Goal: Download file/media

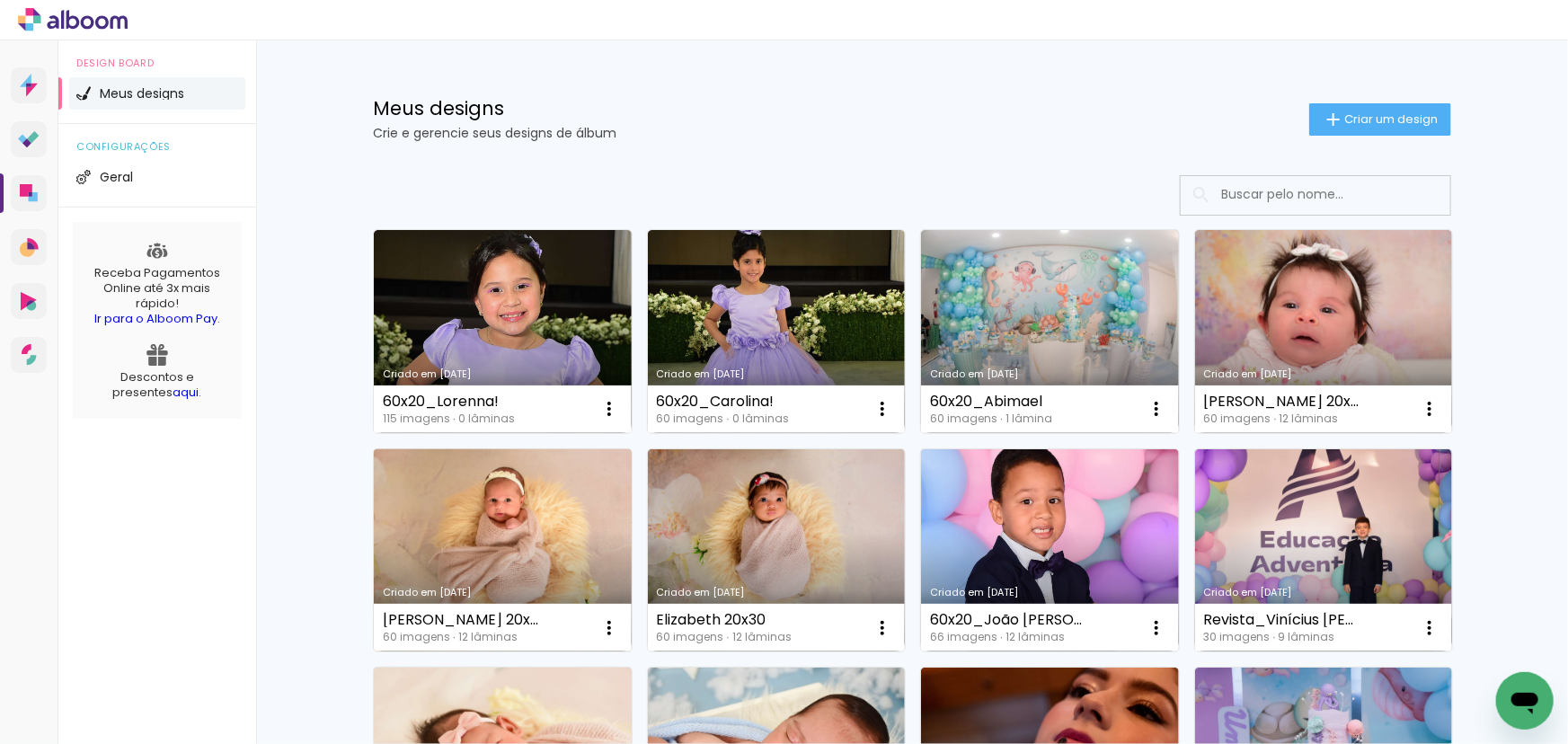
click at [490, 525] on link "Criado em 02/09/25" at bounding box center [503, 550] width 258 height 203
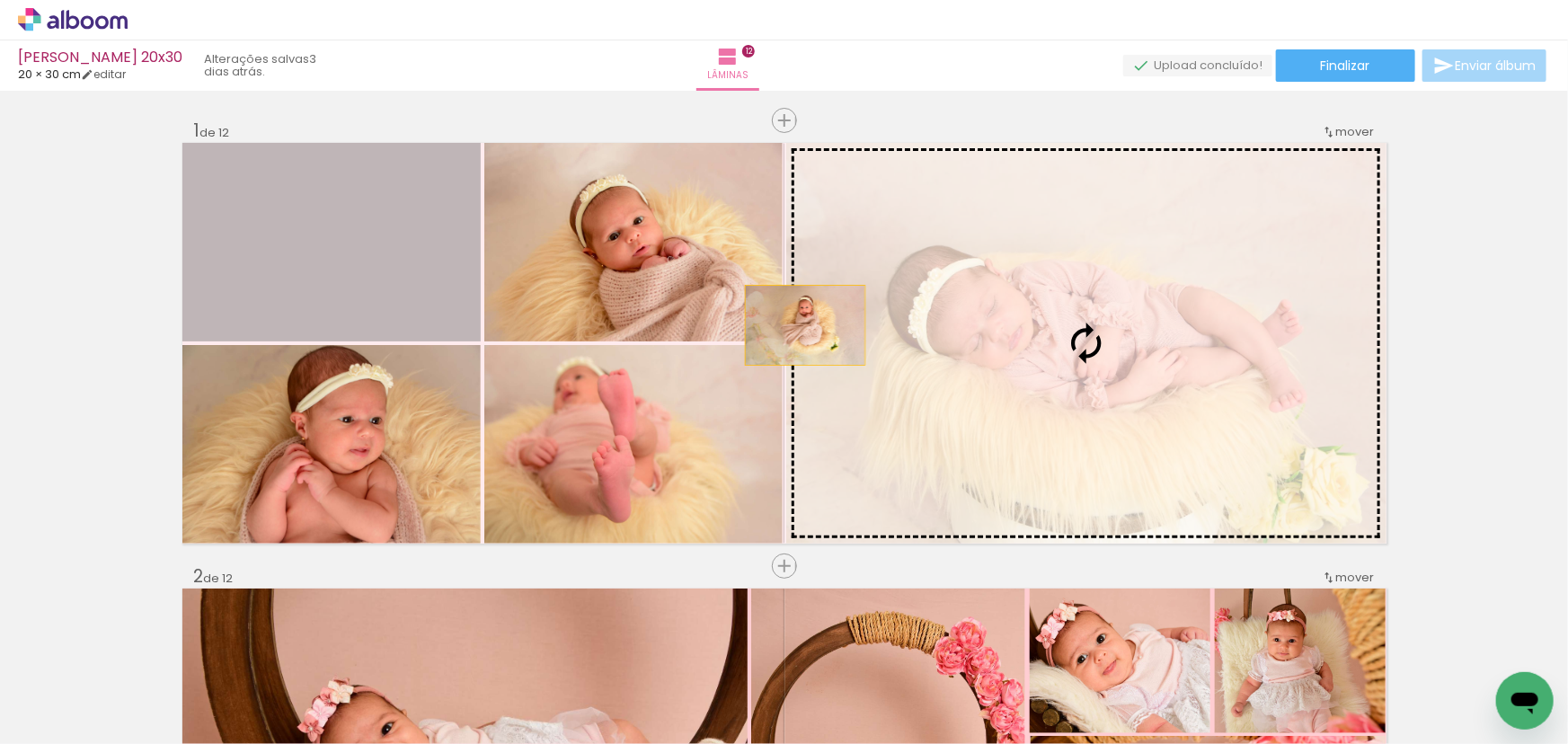
drag, startPoint x: 425, startPoint y: 274, endPoint x: 987, endPoint y: 328, distance: 564.6
click at [0, 0] on slot at bounding box center [0, 0] width 0 height 0
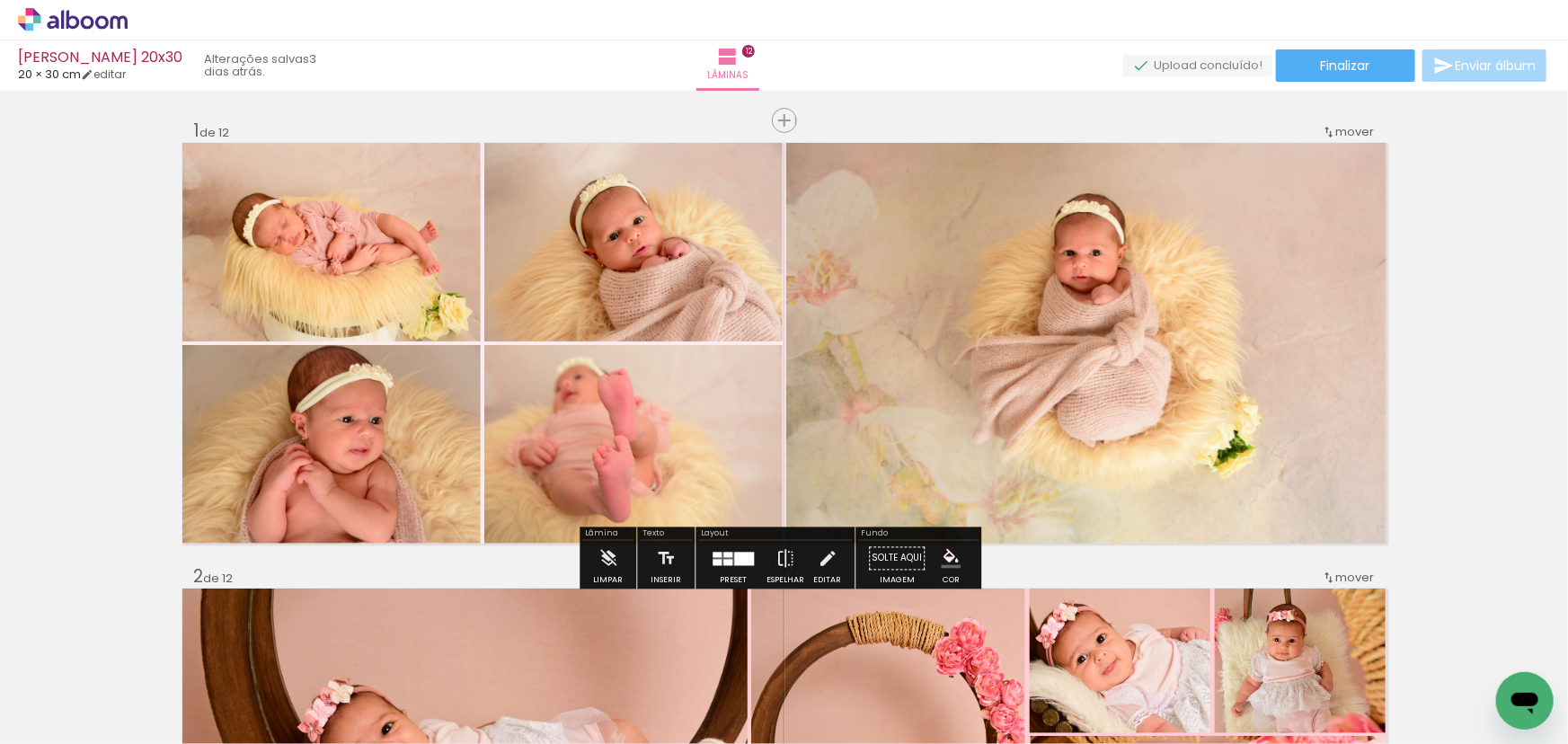
click at [1099, 341] on quentale-photo at bounding box center [1087, 343] width 601 height 401
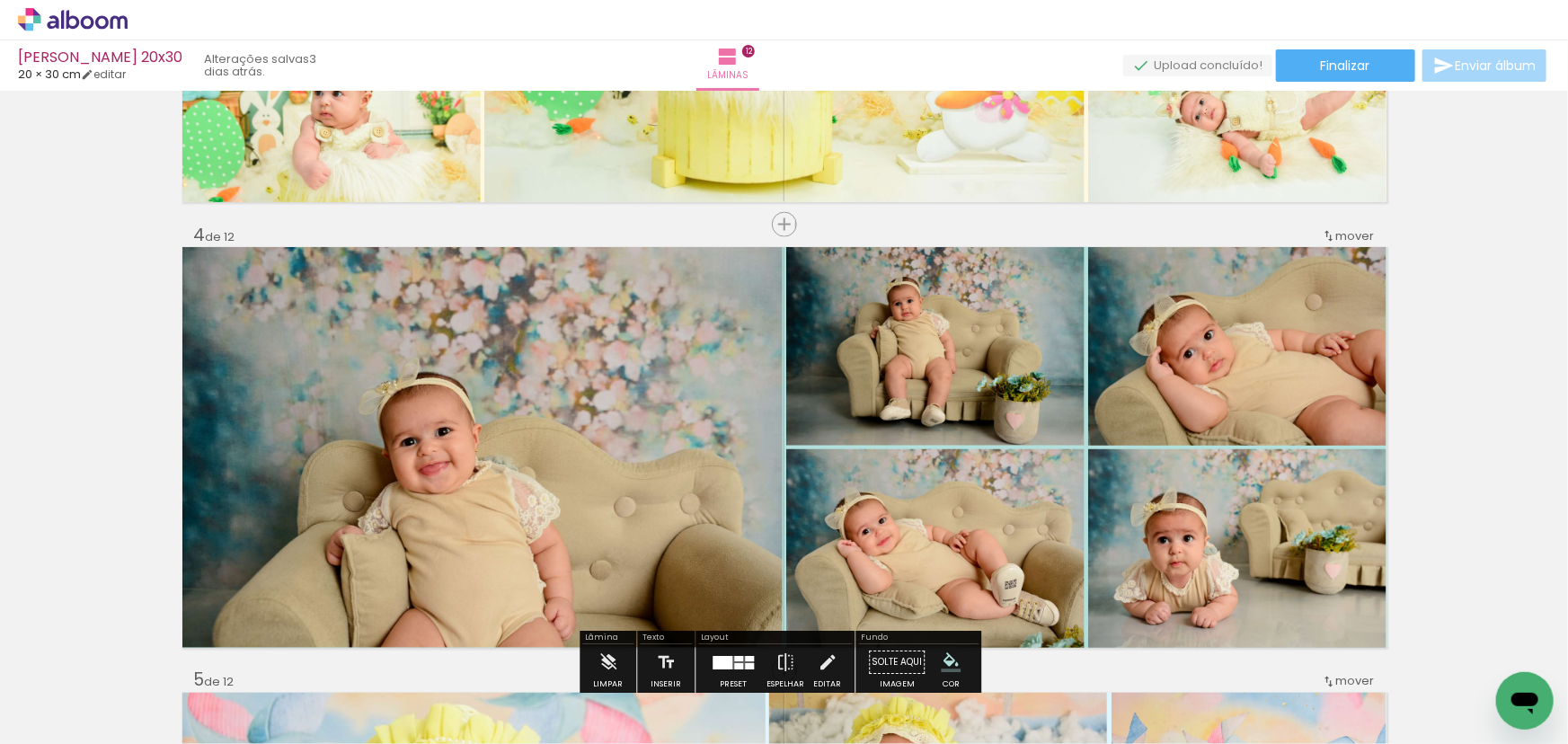
scroll to position [1306, 0]
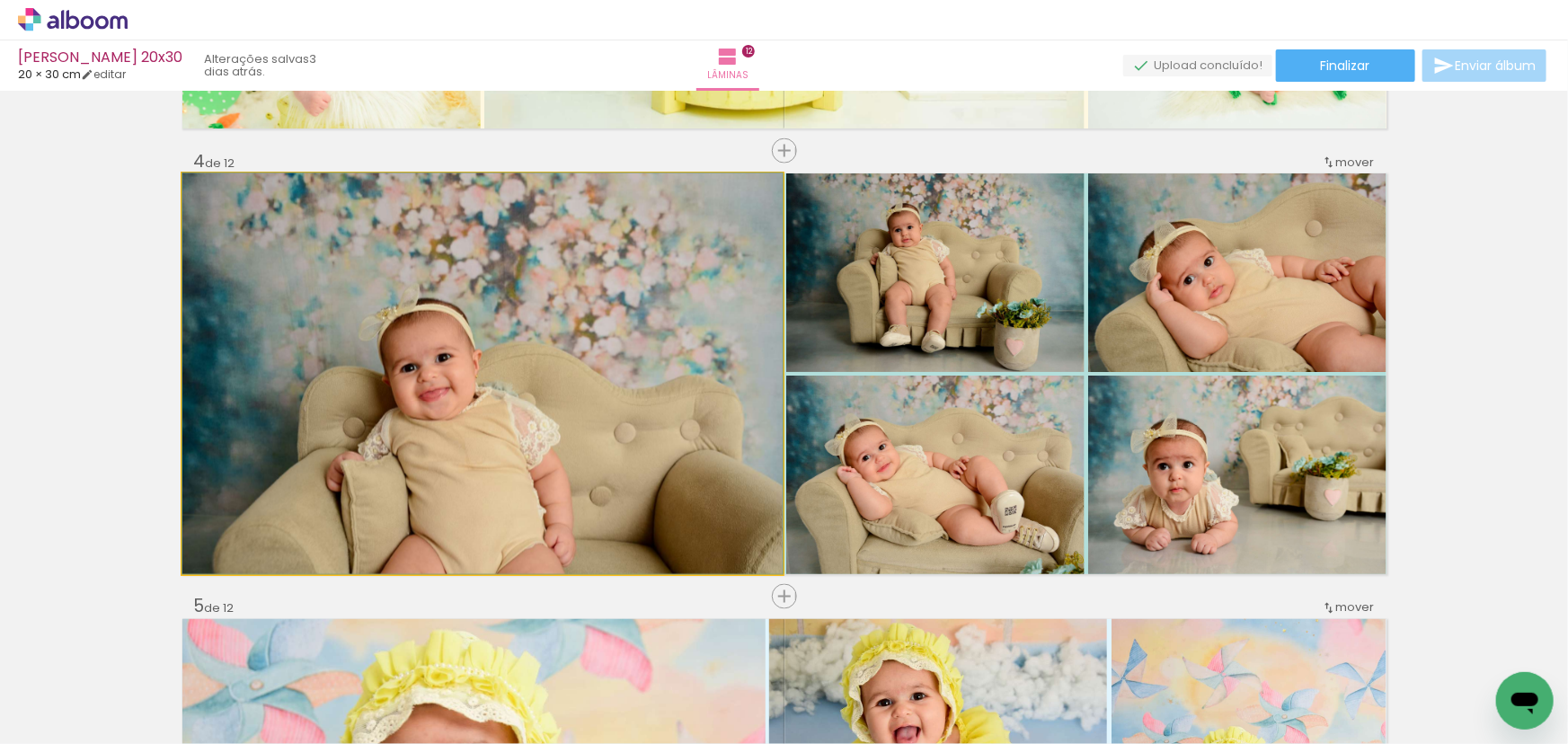
drag, startPoint x: 734, startPoint y: 359, endPoint x: 731, endPoint y: 330, distance: 29.2
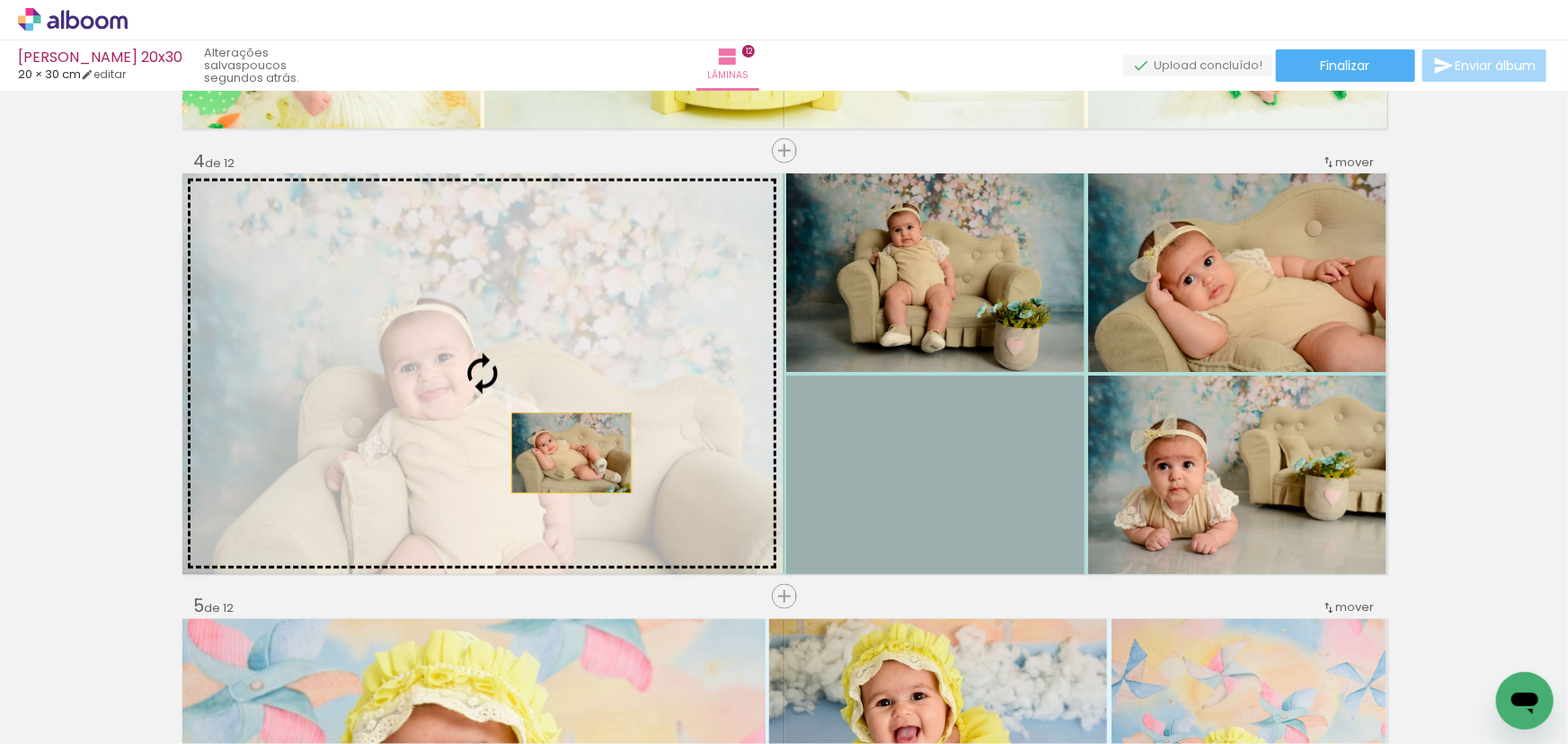
drag, startPoint x: 672, startPoint y: 476, endPoint x: 543, endPoint y: 444, distance: 132.9
click at [0, 0] on slot at bounding box center [0, 0] width 0 height 0
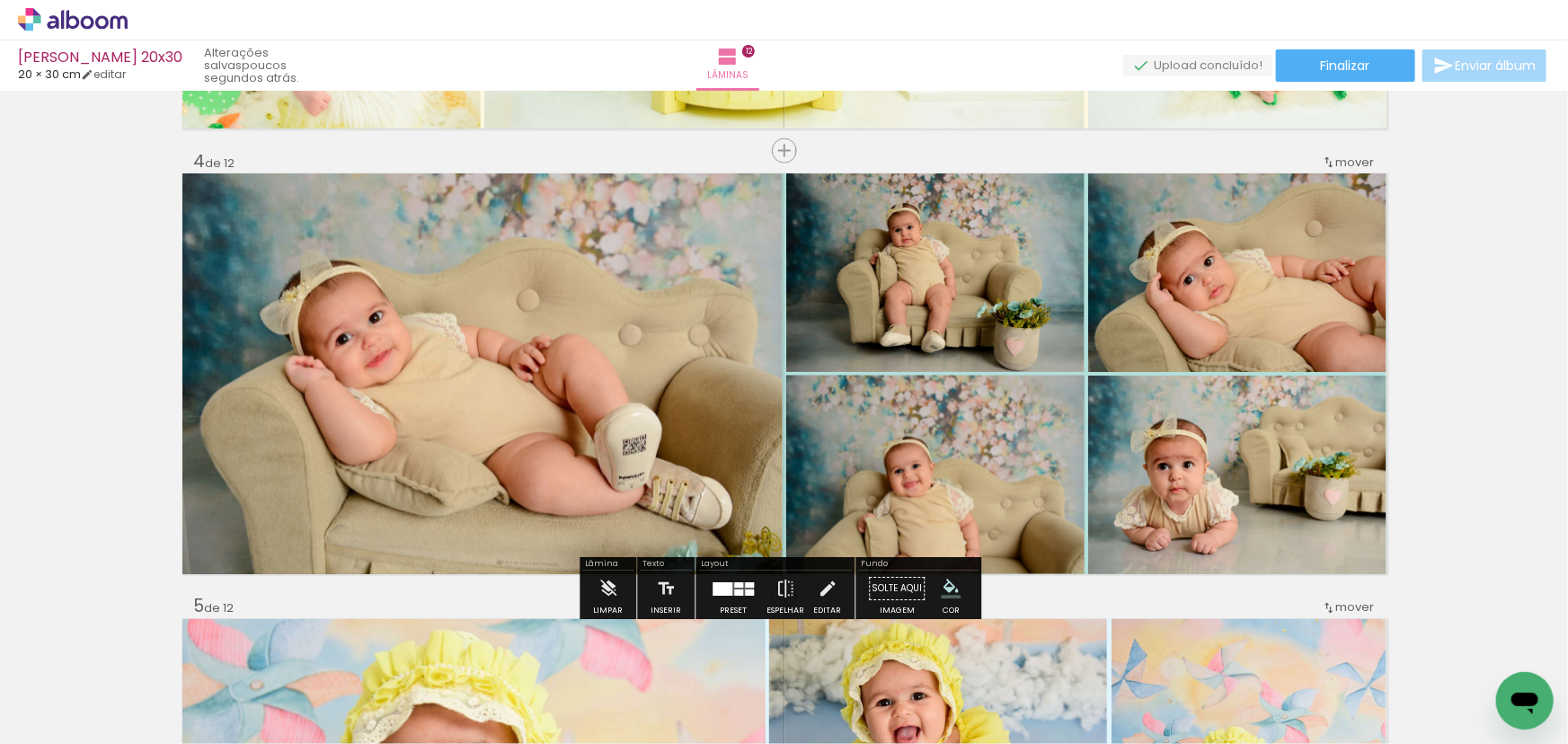
click at [573, 428] on quentale-photo at bounding box center [482, 373] width 601 height 401
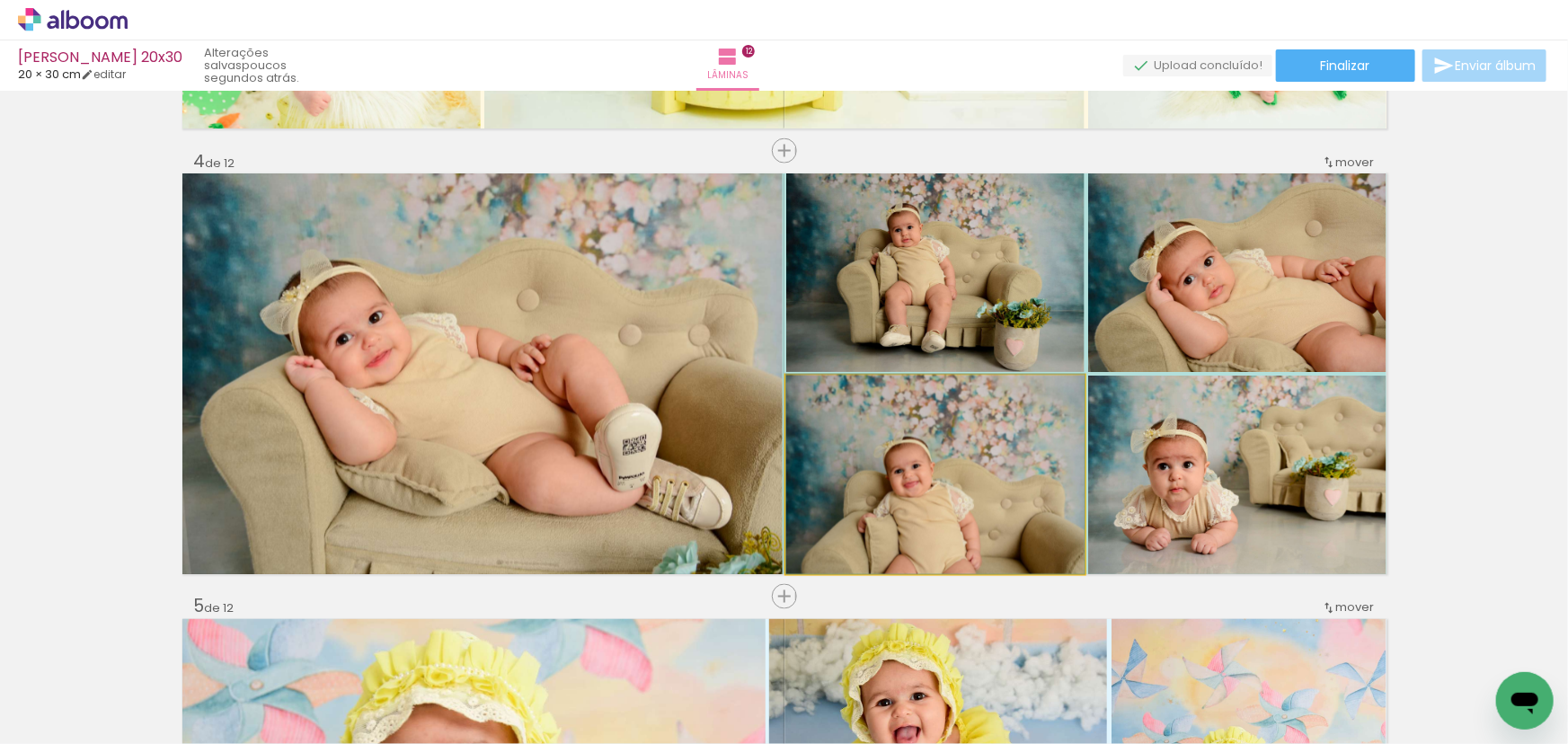
click at [991, 499] on quentale-photo at bounding box center [935, 474] width 298 height 198
drag, startPoint x: 1007, startPoint y: 493, endPoint x: 1004, endPoint y: 461, distance: 32.1
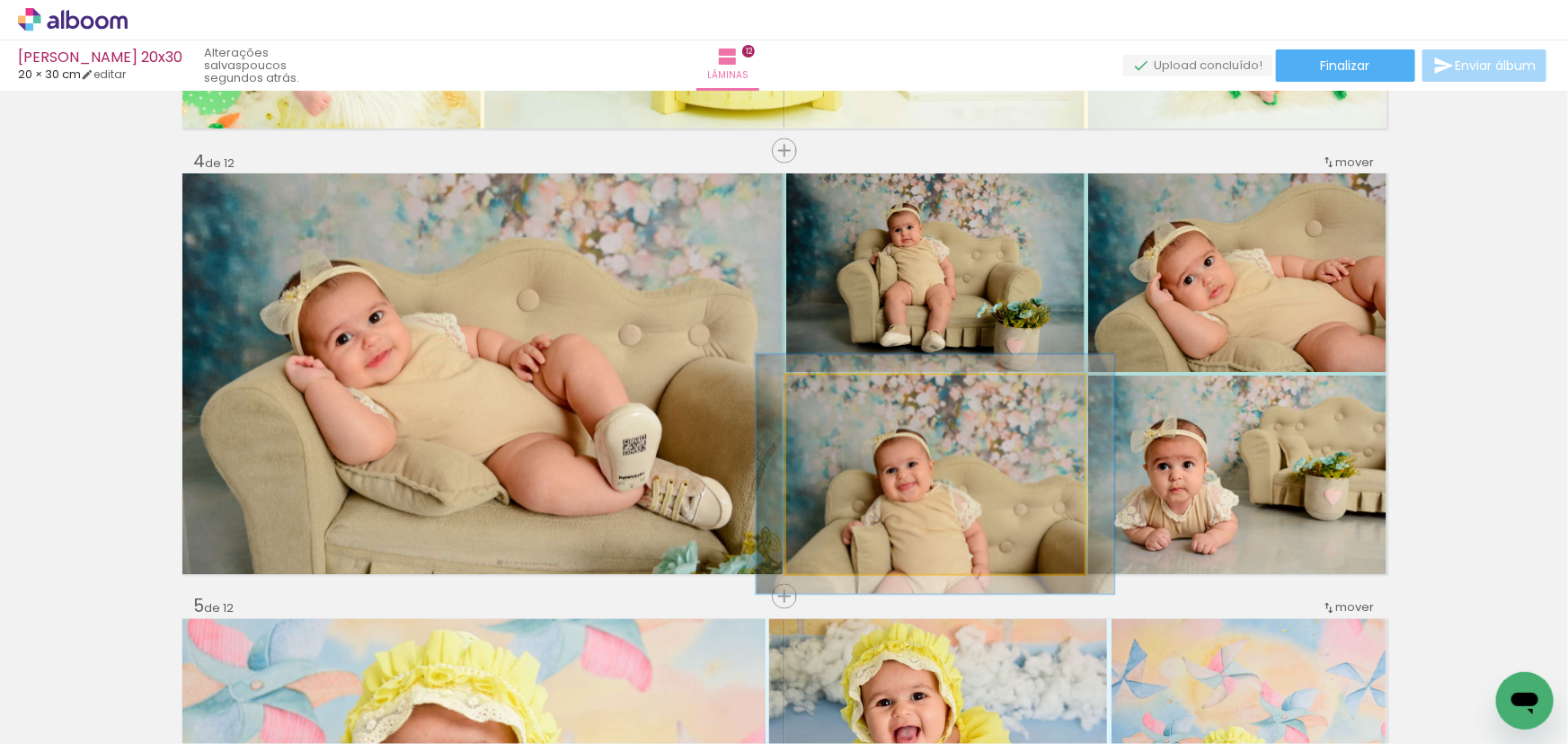
drag, startPoint x: 829, startPoint y: 396, endPoint x: 863, endPoint y: 418, distance: 40.5
type paper-slider "121"
click at [842, 396] on div at bounding box center [840, 394] width 28 height 28
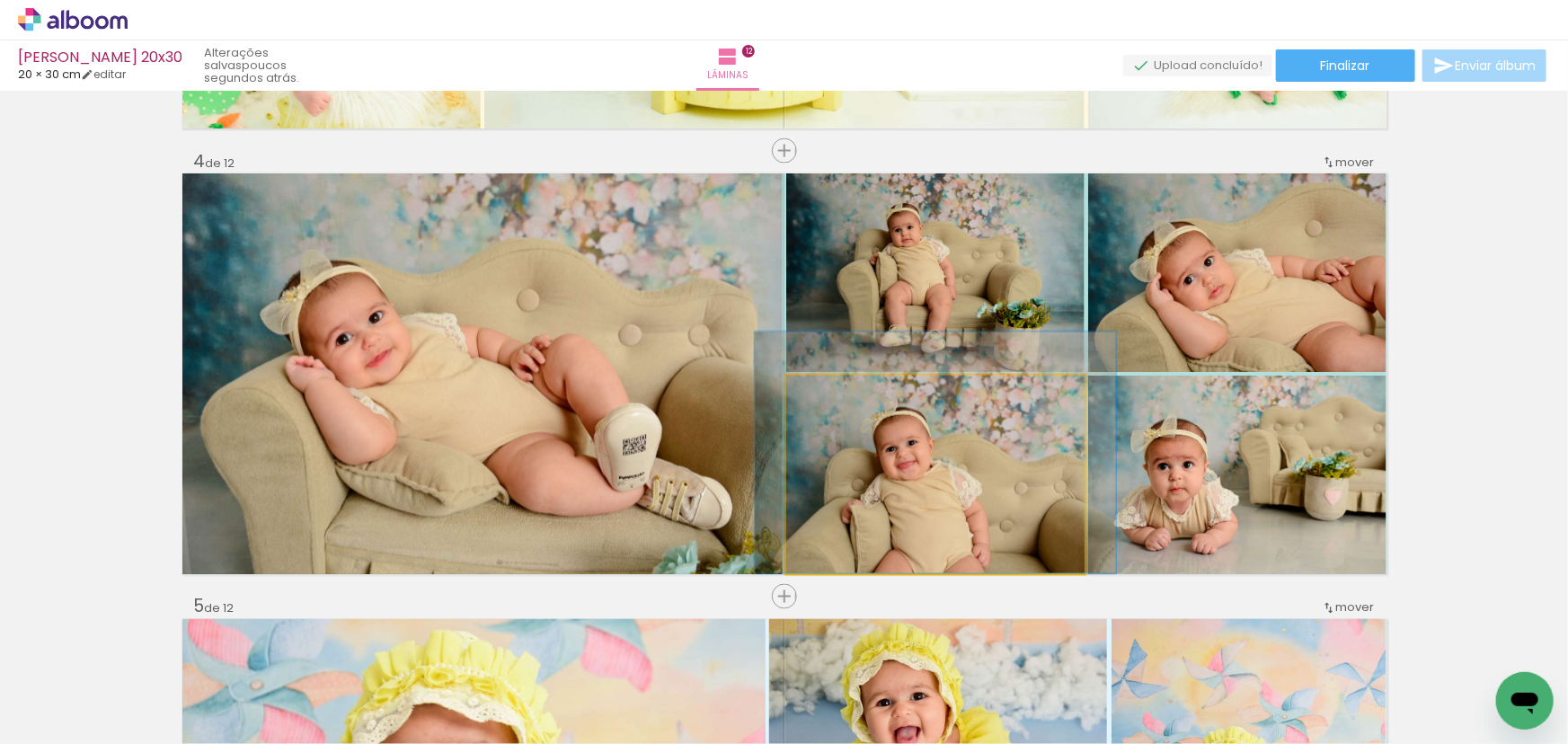
drag, startPoint x: 981, startPoint y: 512, endPoint x: 981, endPoint y: 480, distance: 32.0
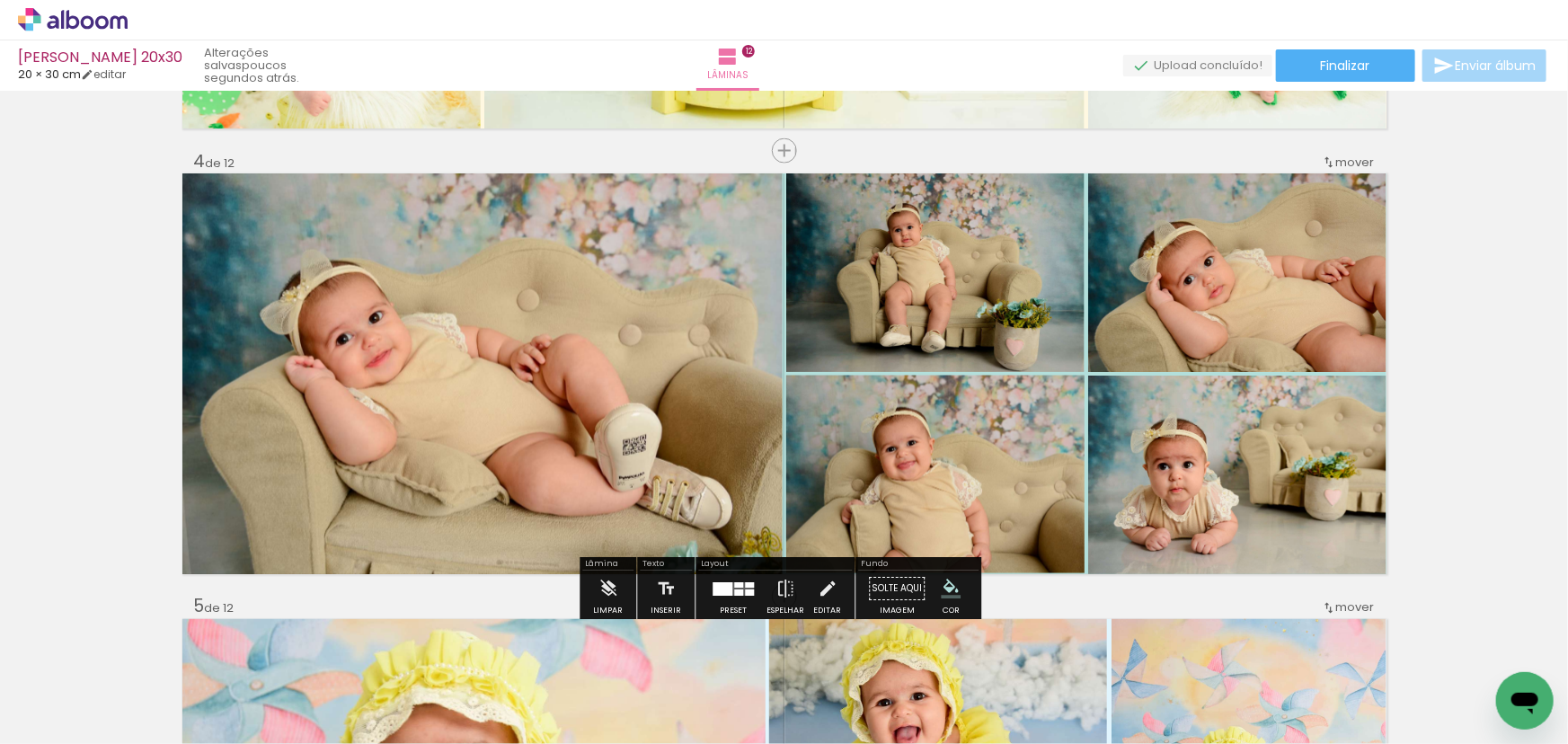
click at [1232, 480] on quentale-photo at bounding box center [1236, 474] width 298 height 198
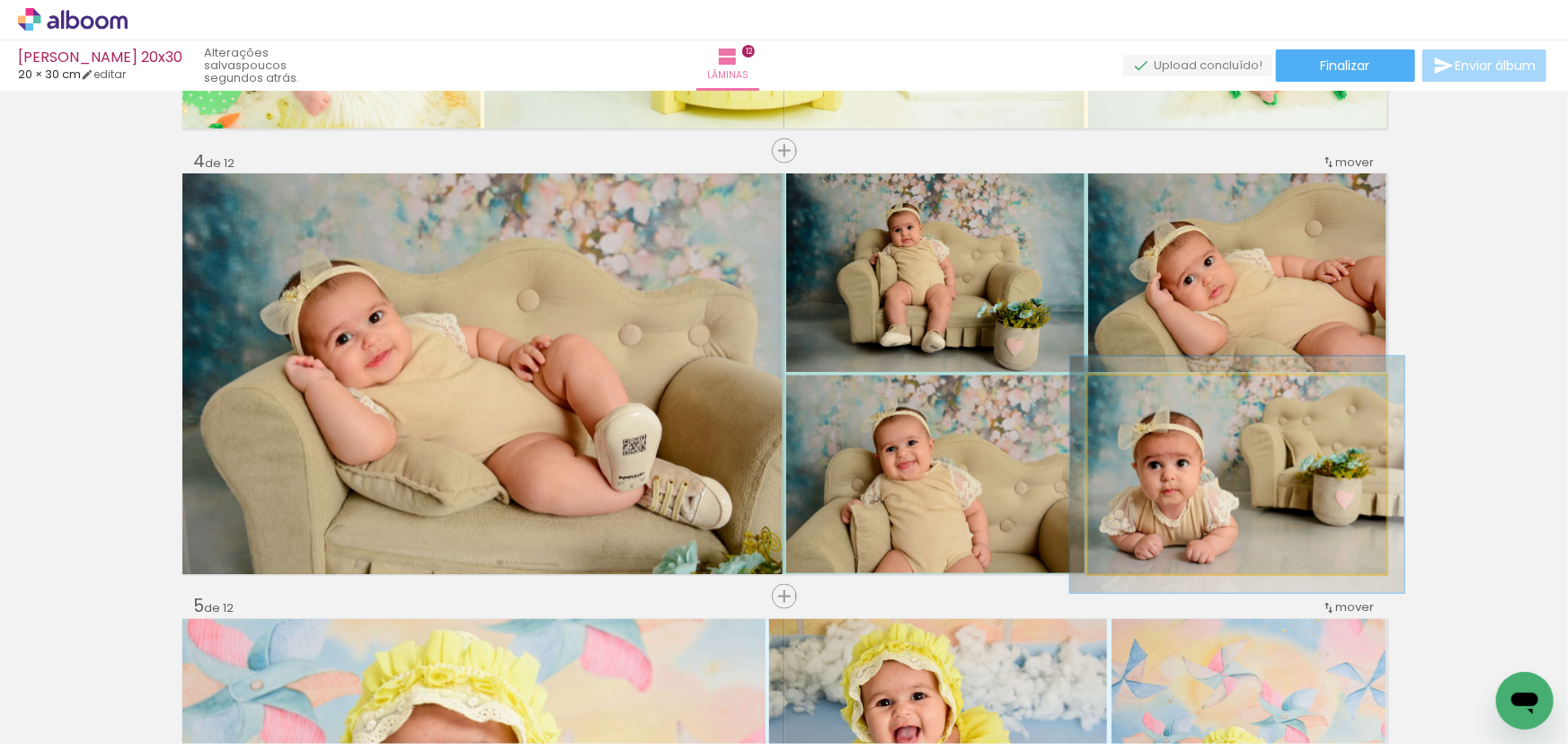
type paper-slider "112"
click at [1140, 394] on div at bounding box center [1137, 394] width 28 height 28
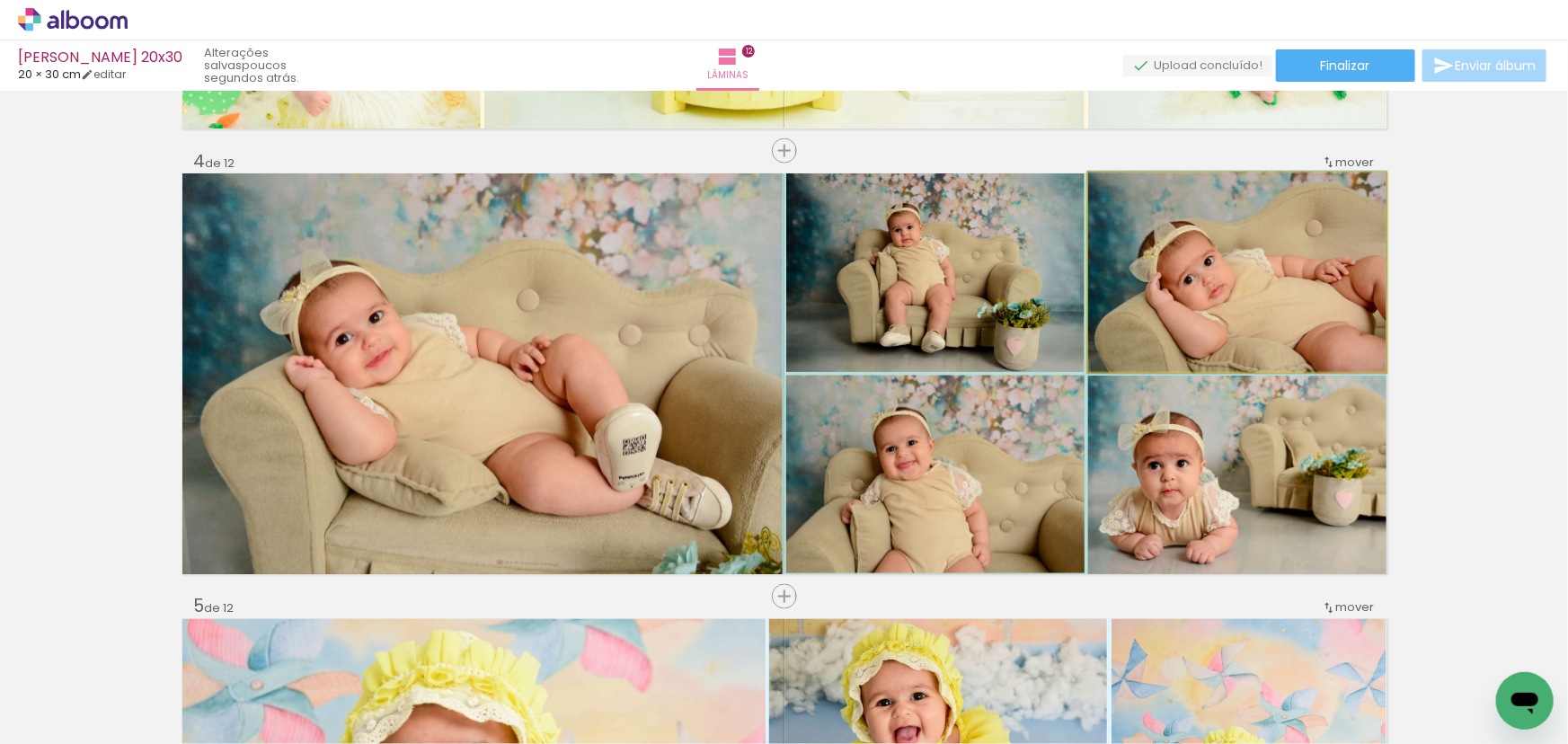
click at [1214, 290] on quentale-photo at bounding box center [1236, 272] width 298 height 198
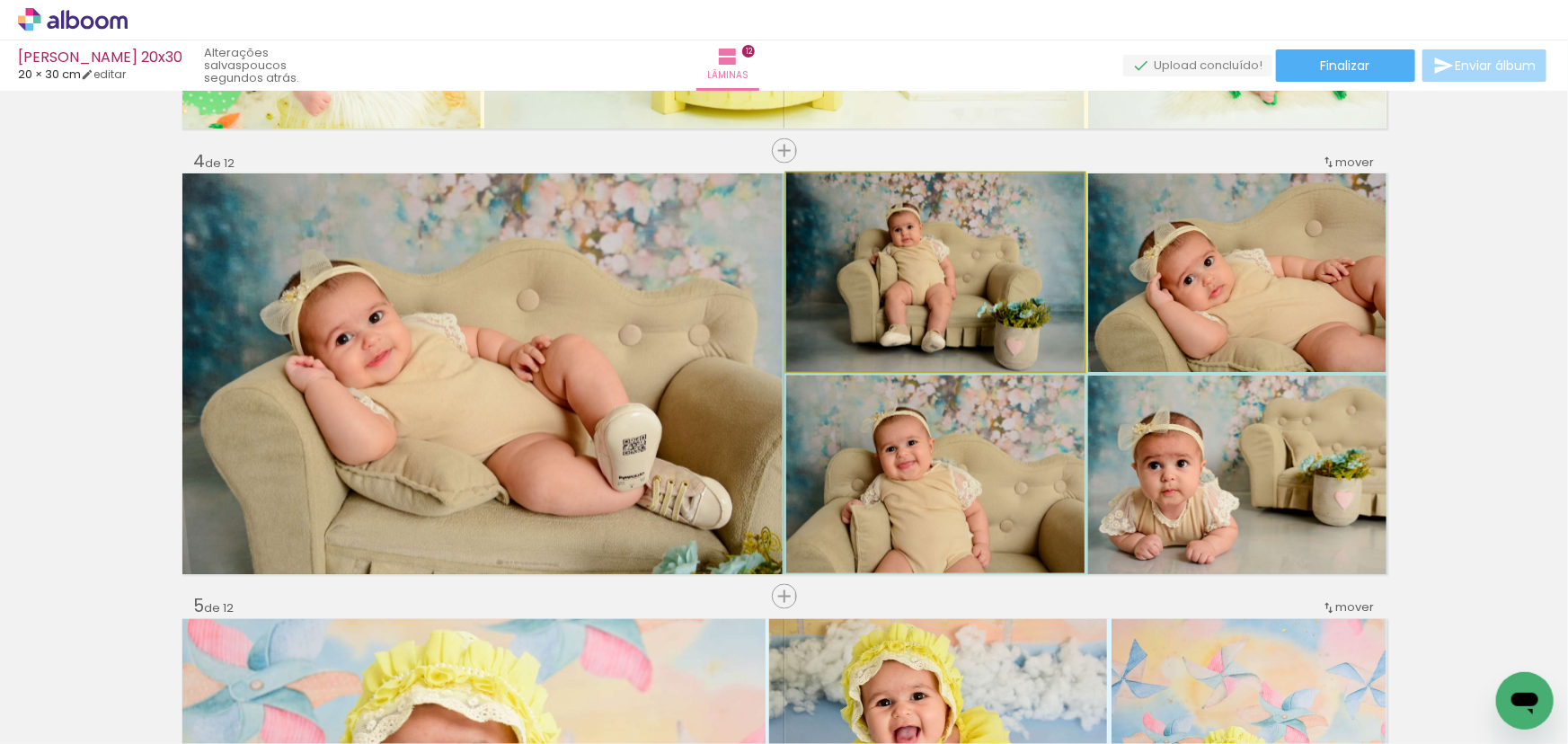
click at [937, 270] on quentale-photo at bounding box center [935, 272] width 298 height 198
click at [824, 193] on div at bounding box center [829, 192] width 17 height 17
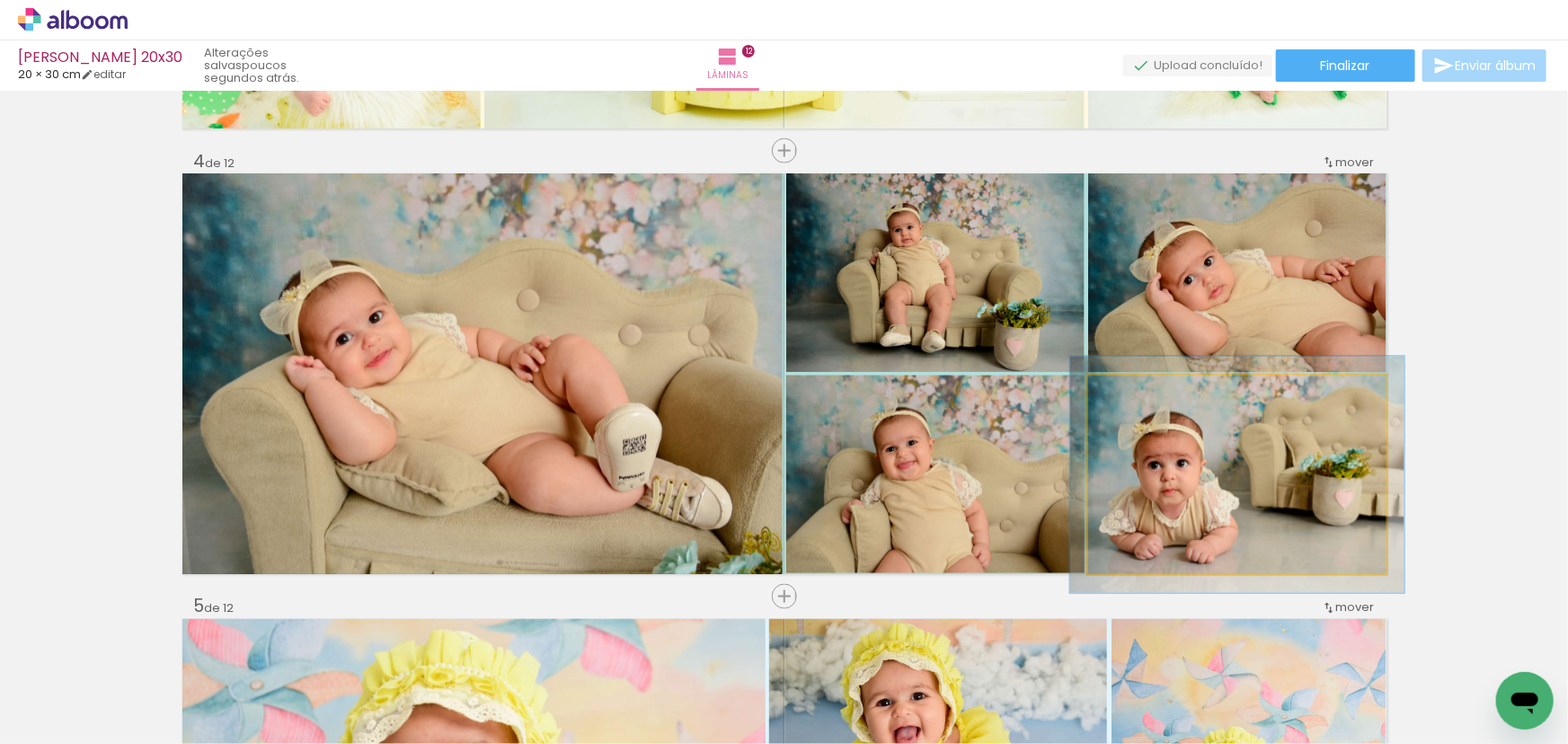
click at [1132, 440] on quentale-photo at bounding box center [1236, 474] width 298 height 198
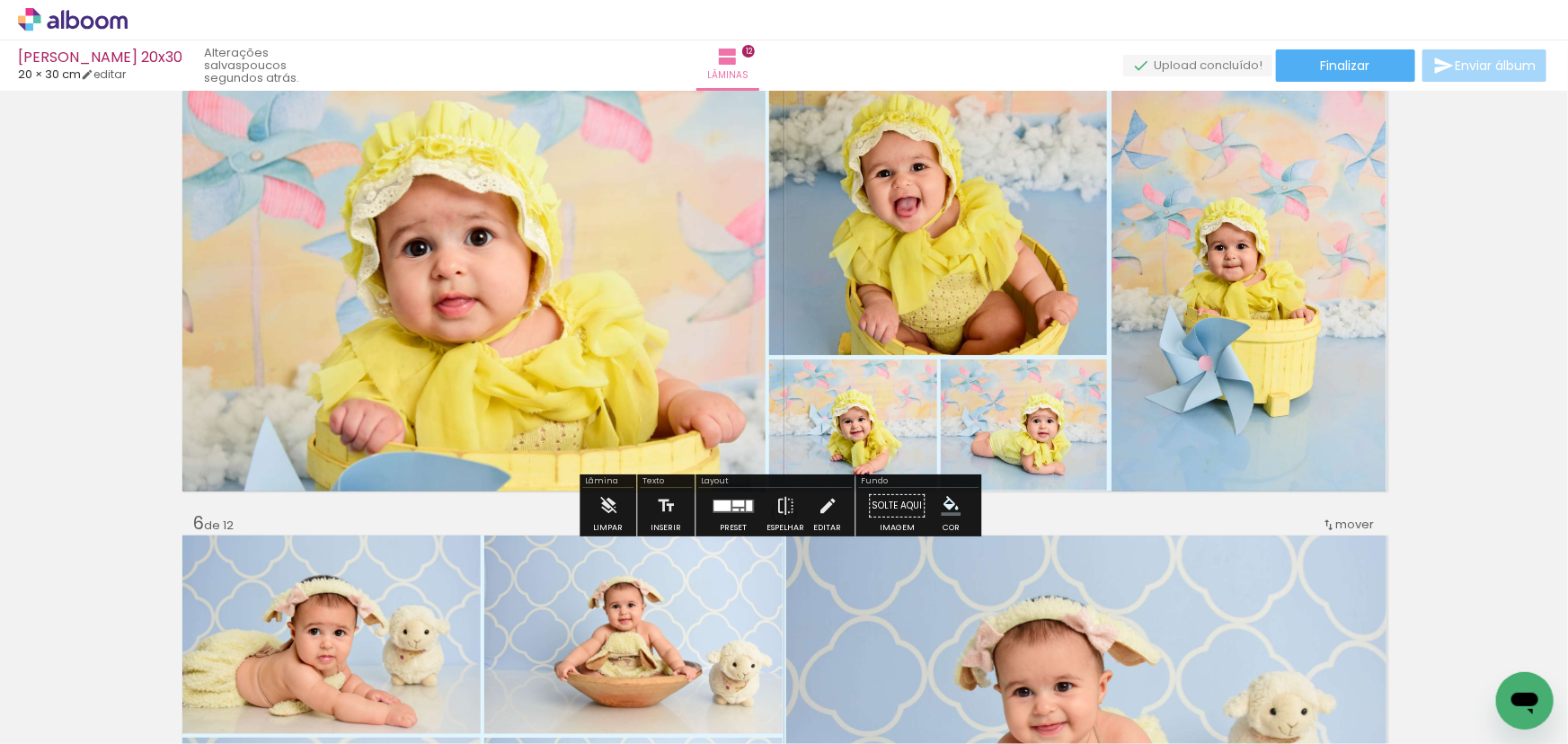
scroll to position [1796, 0]
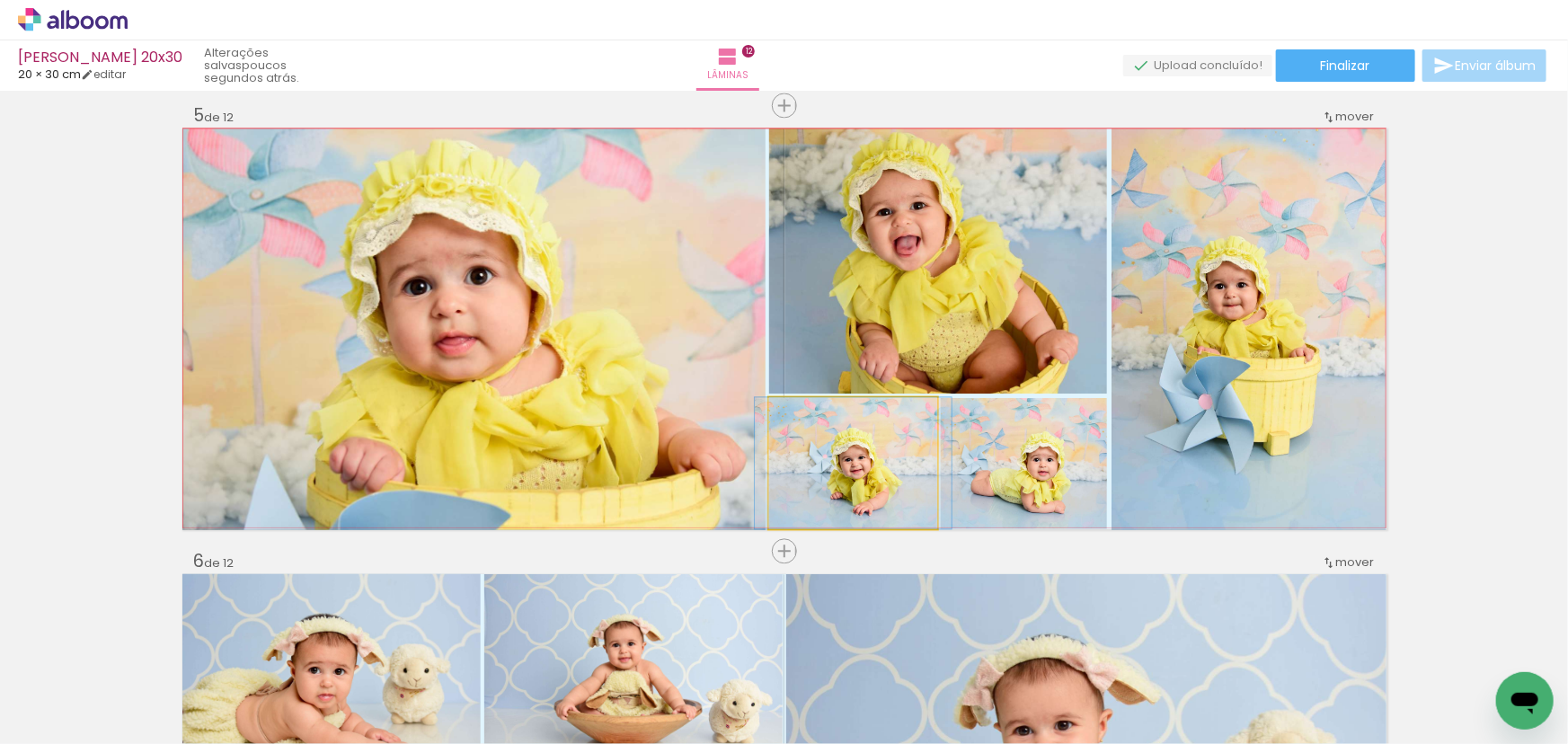
drag, startPoint x: 844, startPoint y: 469, endPoint x: 511, endPoint y: 446, distance: 333.8
click at [0, 0] on slot at bounding box center [0, 0] width 0 height 0
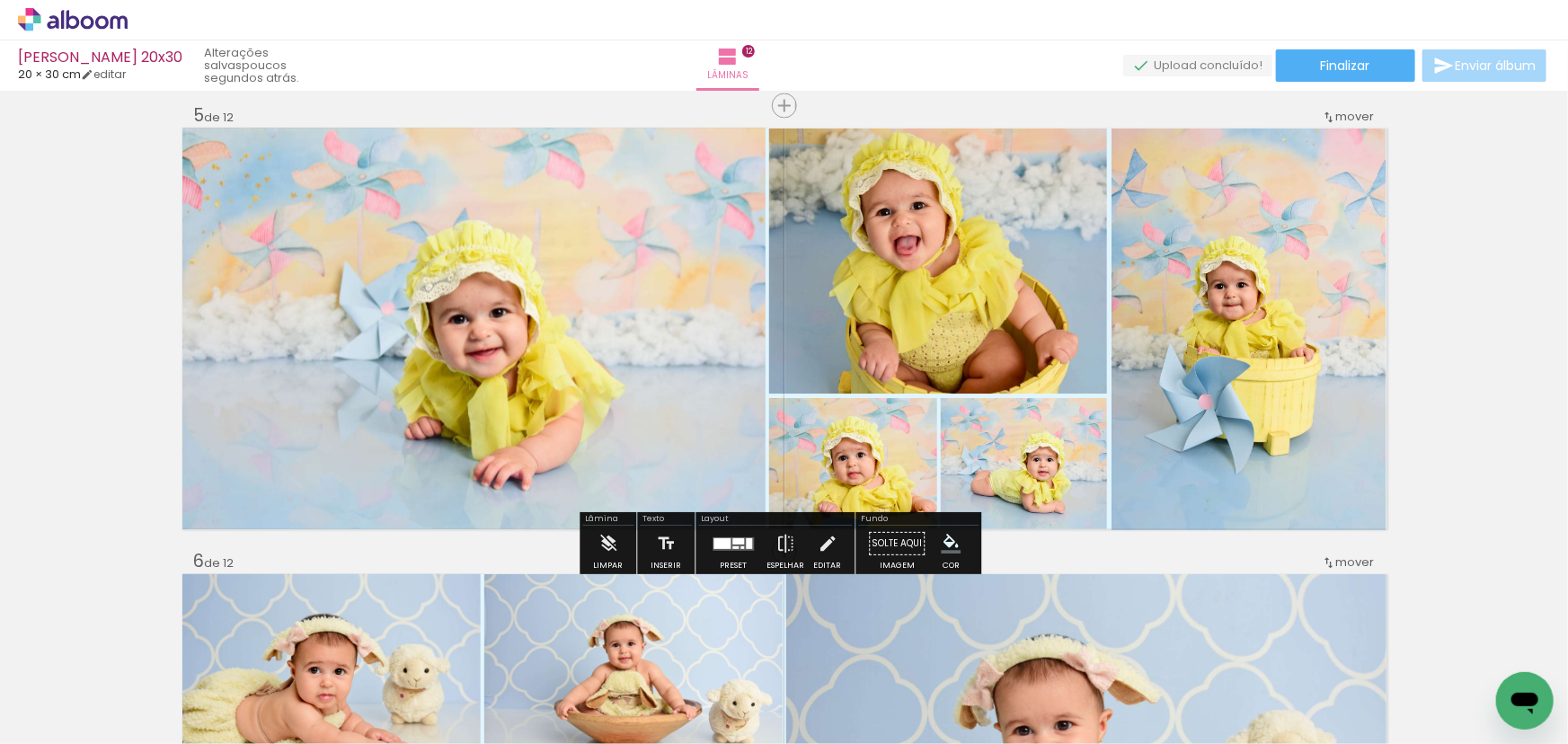
click at [524, 414] on quentale-photo at bounding box center [473, 328] width 583 height 402
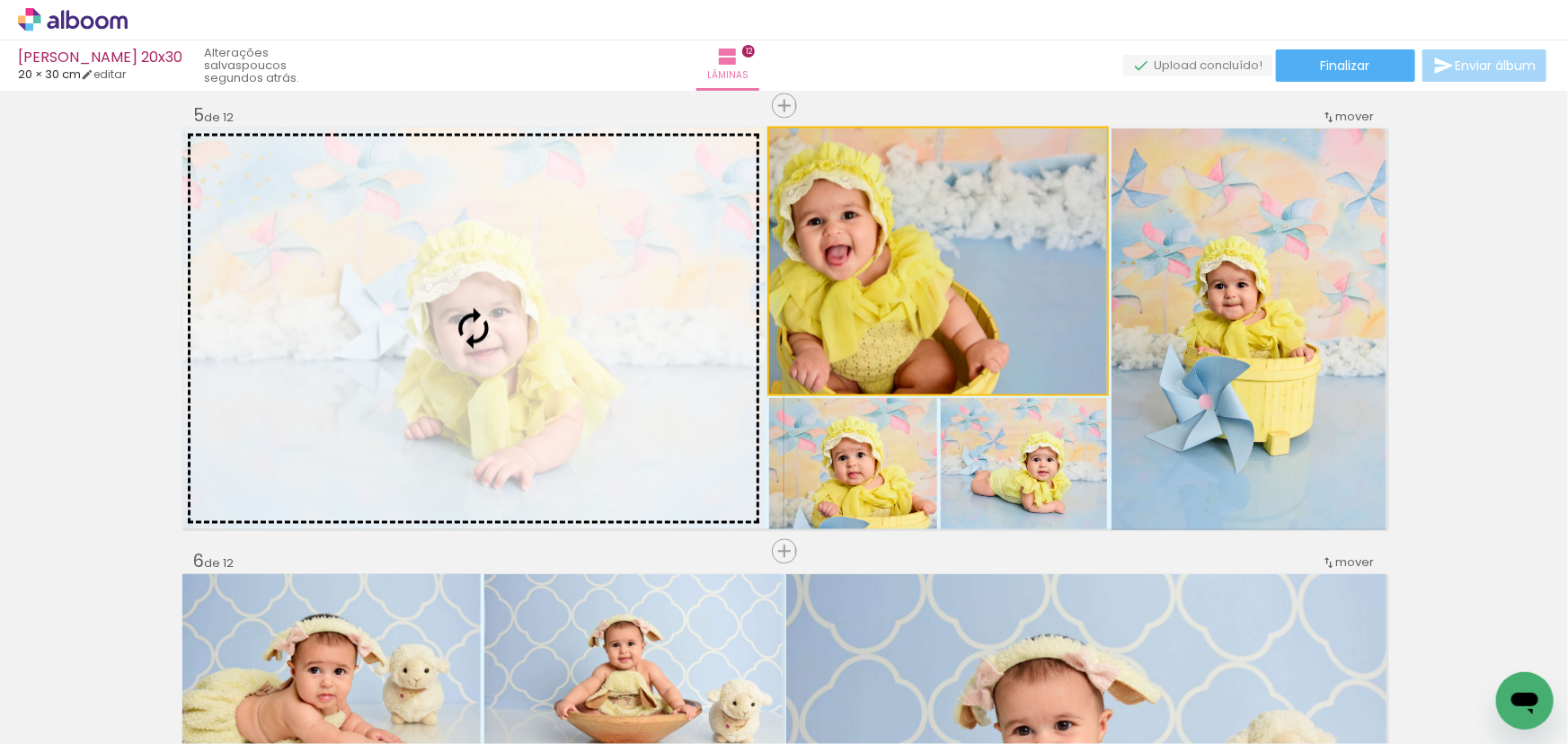
drag, startPoint x: 927, startPoint y: 320, endPoint x: 548, endPoint y: 369, distance: 382.2
click at [0, 0] on slot at bounding box center [0, 0] width 0 height 0
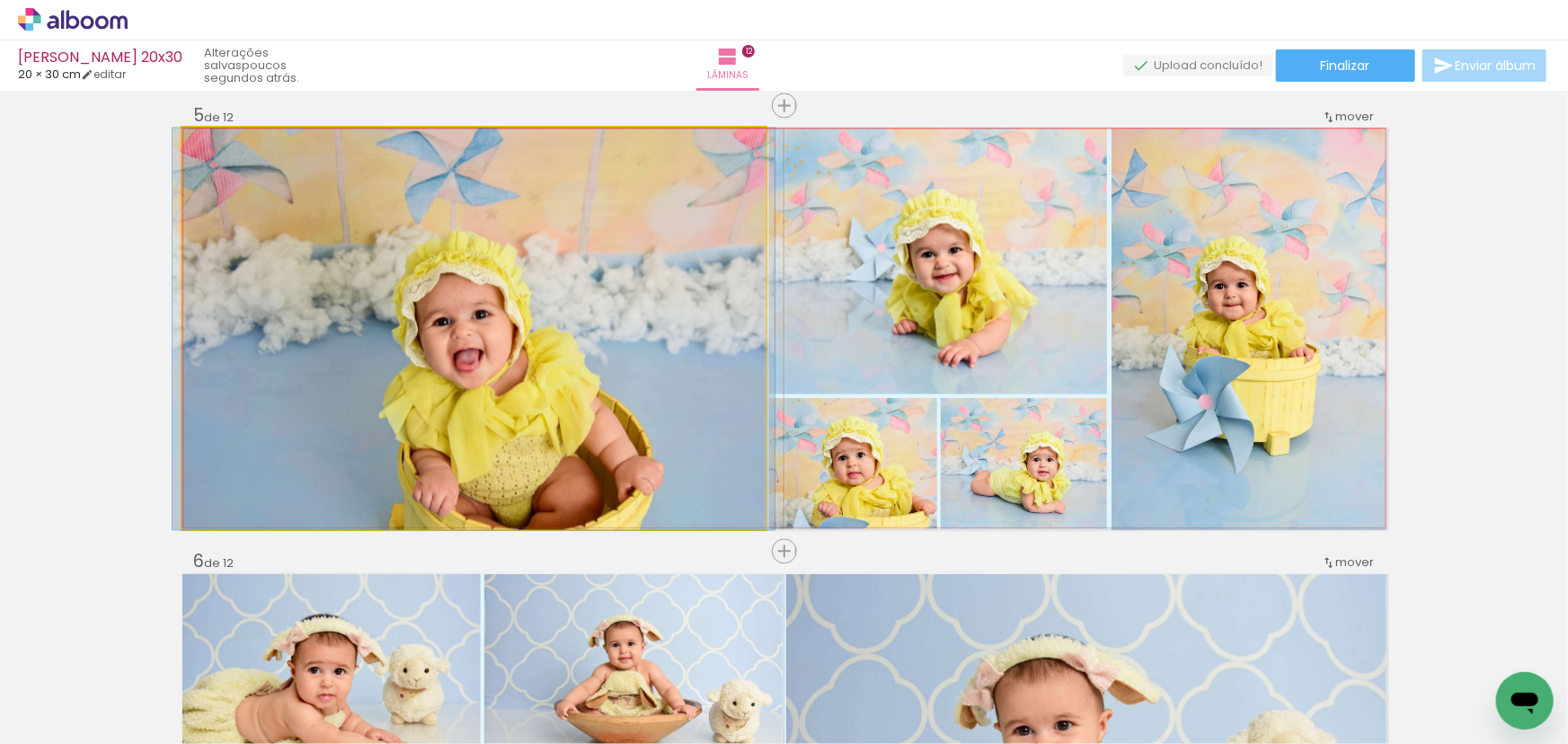
drag, startPoint x: 592, startPoint y: 387, endPoint x: 933, endPoint y: 326, distance: 346.4
click at [0, 0] on slot at bounding box center [0, 0] width 0 height 0
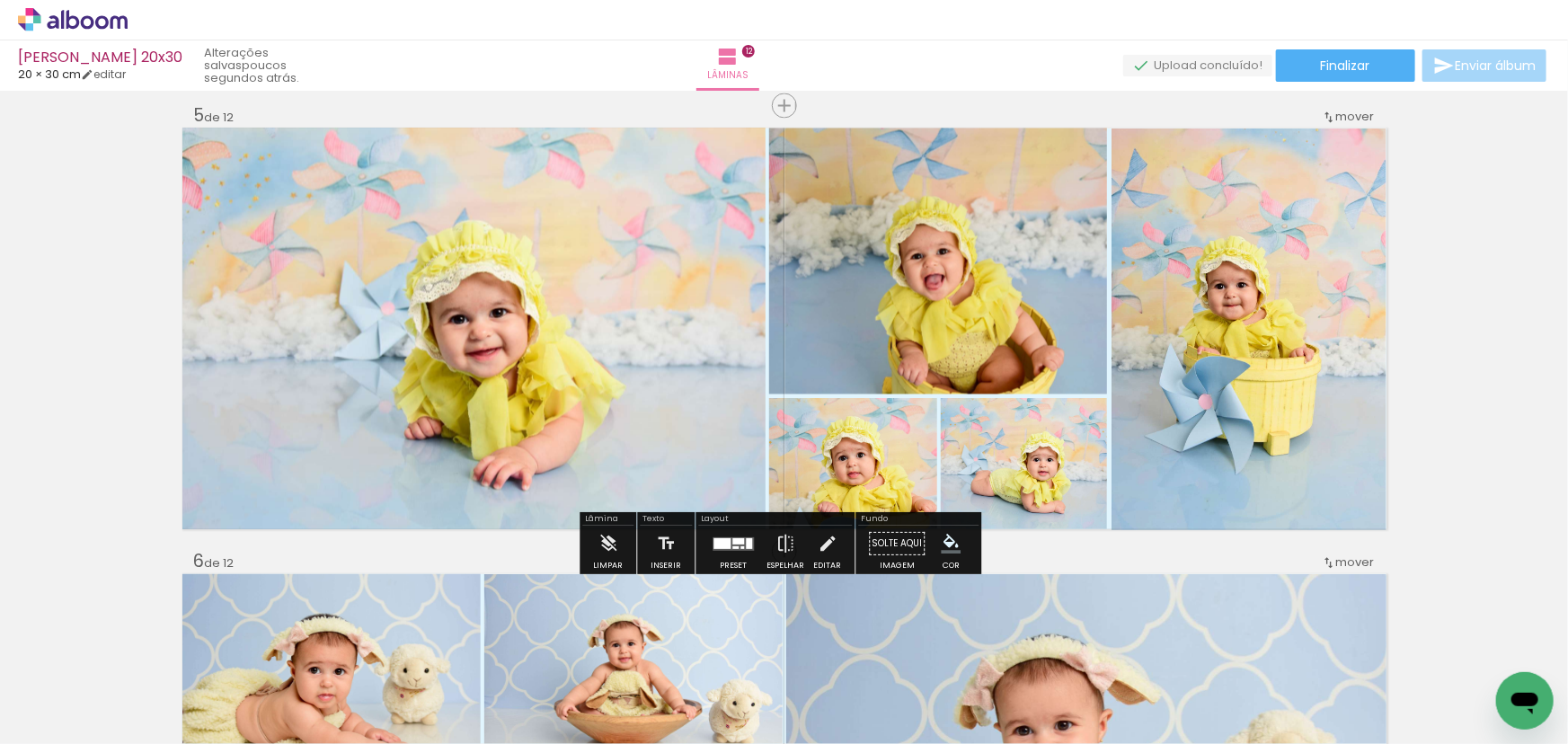
click at [629, 345] on quentale-photo at bounding box center [473, 328] width 583 height 402
click at [884, 227] on quentale-photo at bounding box center [937, 261] width 337 height 266
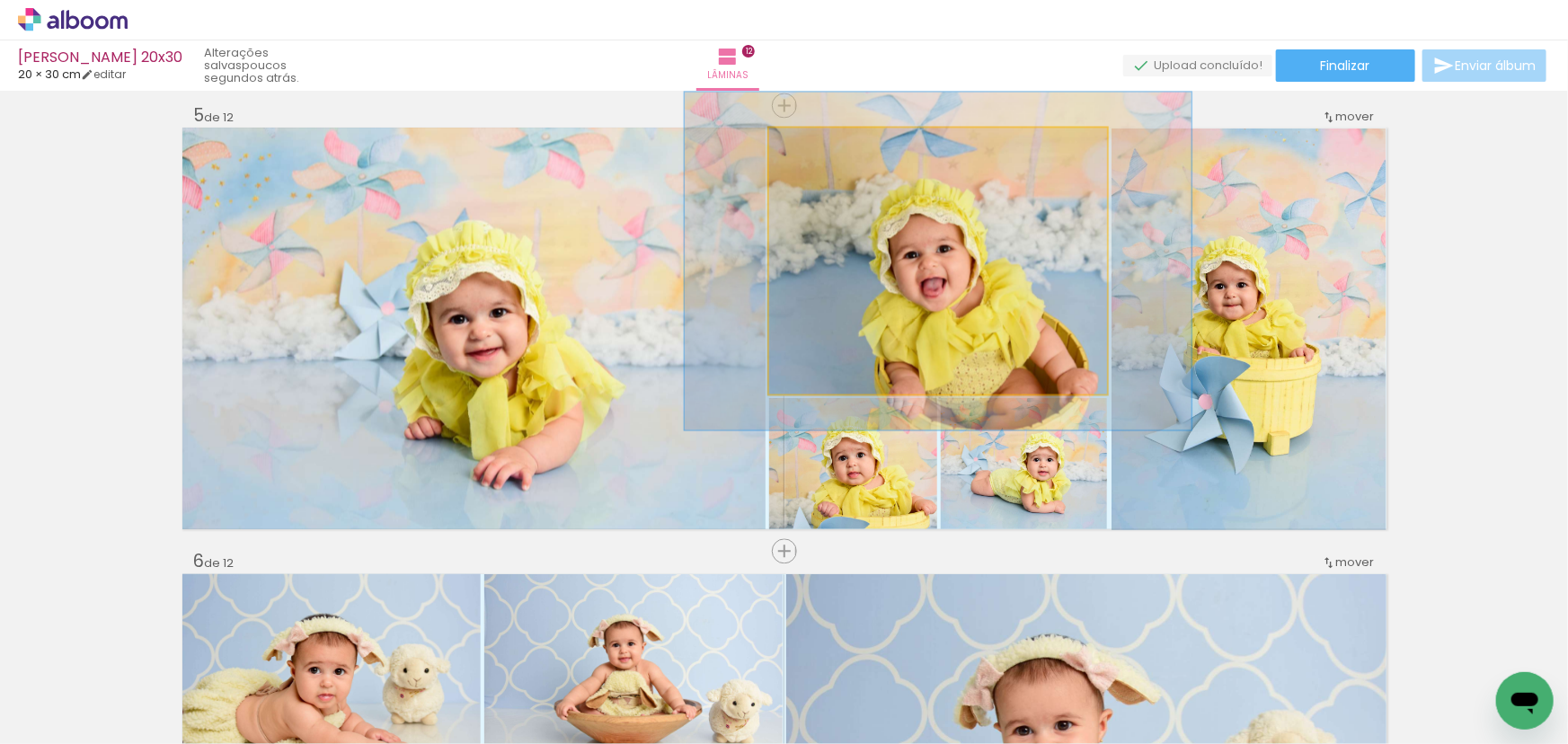
drag, startPoint x: 809, startPoint y: 145, endPoint x: 826, endPoint y: 149, distance: 17.5
type paper-slider "127"
click at [826, 149] on div at bounding box center [829, 147] width 17 height 17
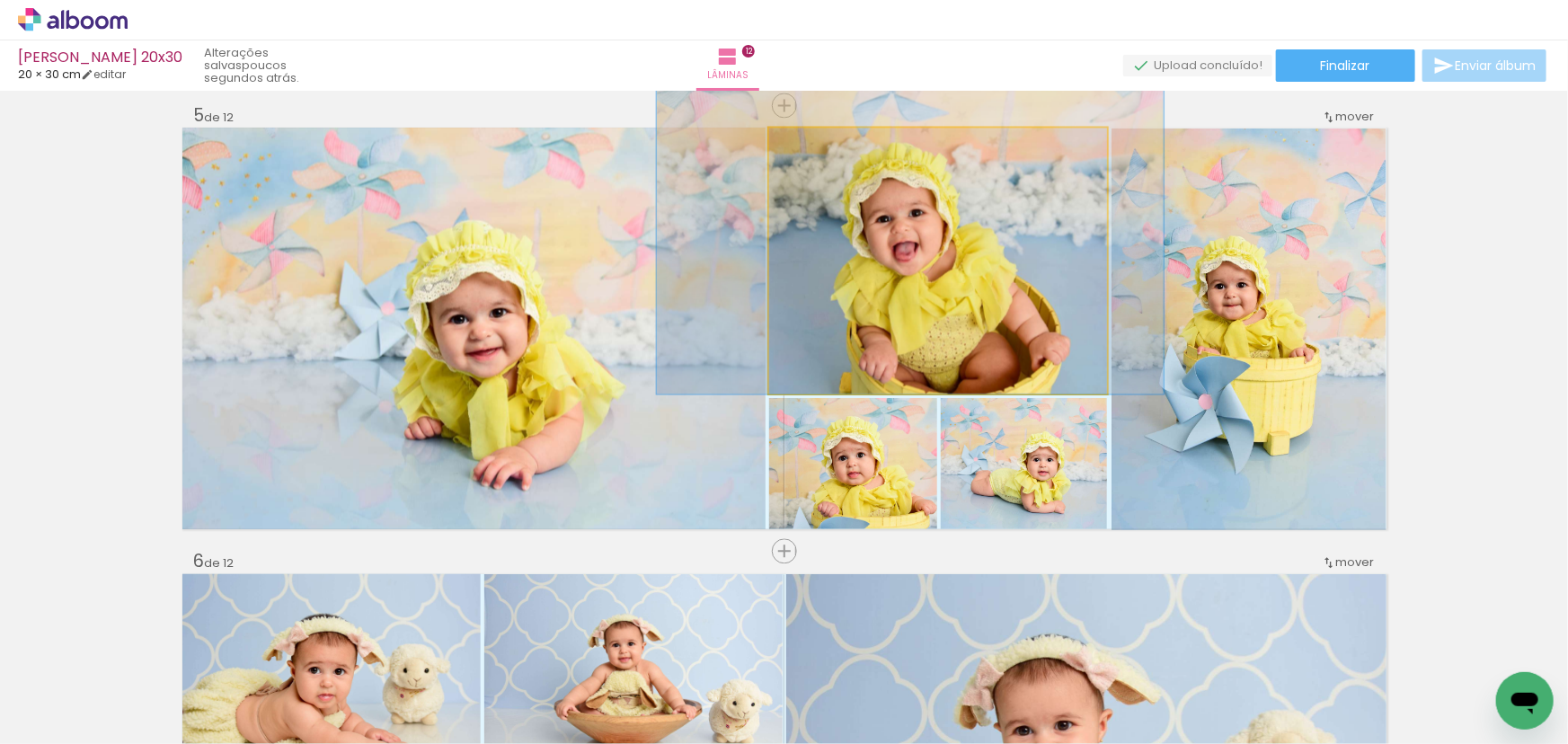
drag, startPoint x: 930, startPoint y: 237, endPoint x: 902, endPoint y: 186, distance: 58.2
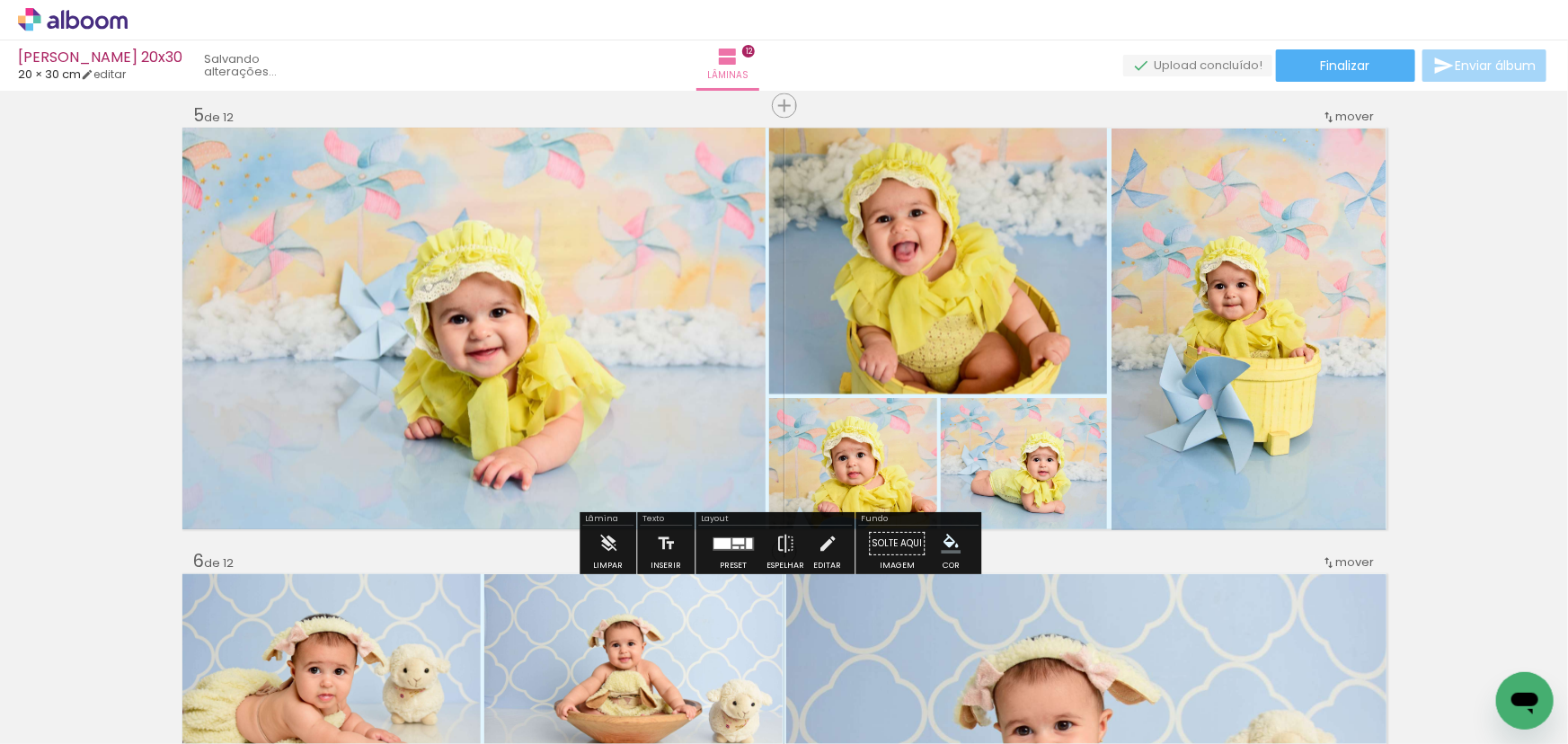
click at [1182, 317] on quentale-photo at bounding box center [1248, 328] width 275 height 402
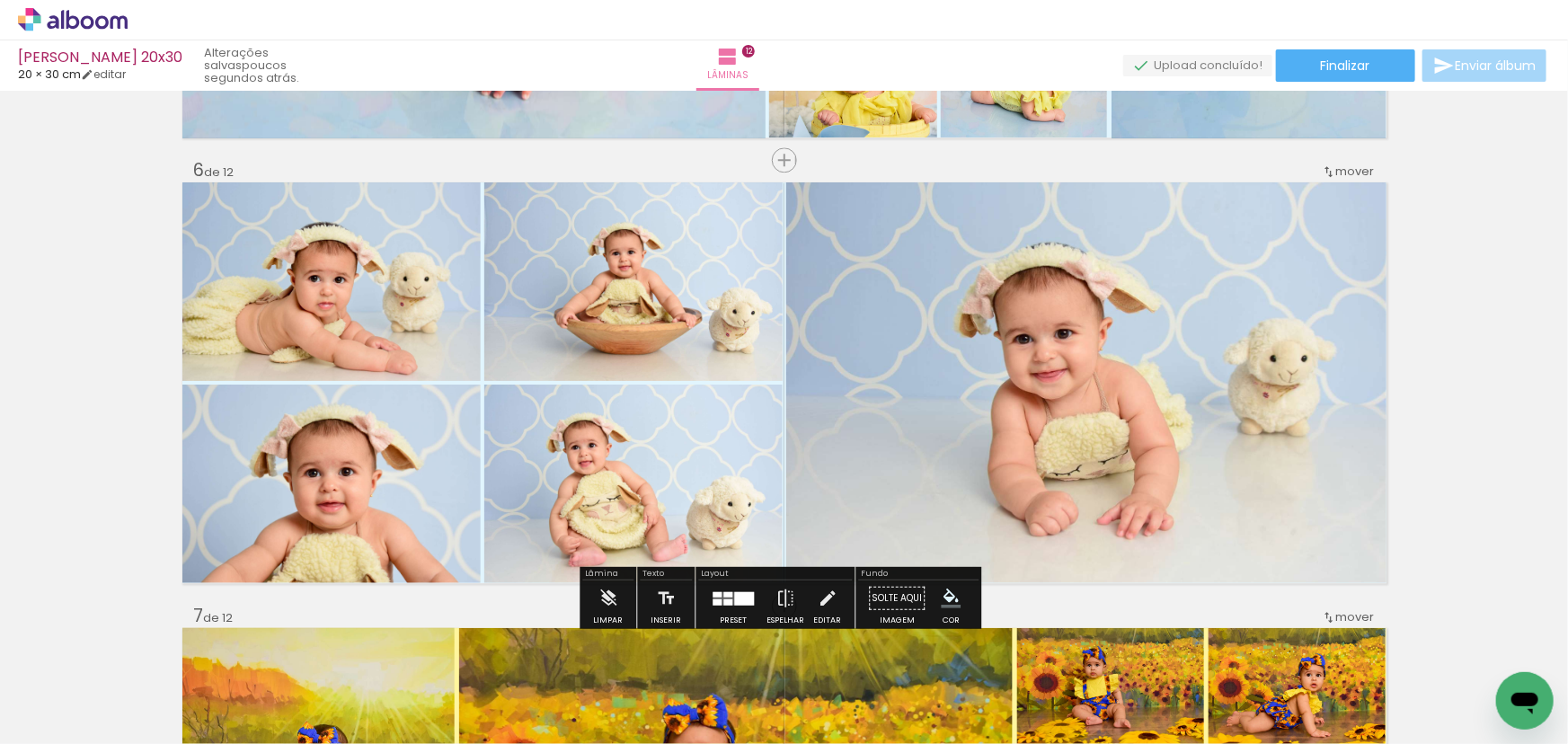
scroll to position [2286, 0]
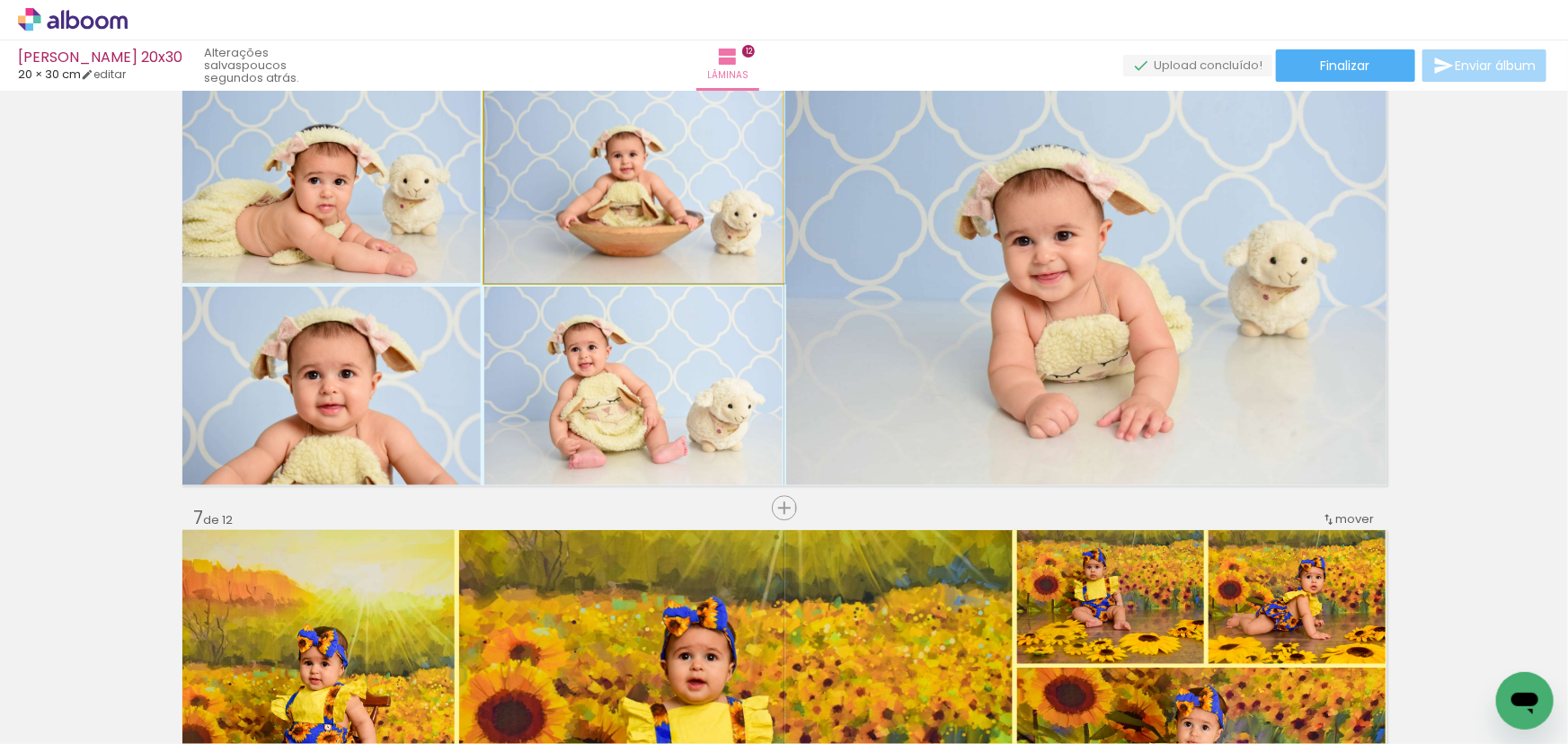
drag, startPoint x: 668, startPoint y: 209, endPoint x: 1061, endPoint y: 350, distance: 417.5
click at [0, 0] on slot at bounding box center [0, 0] width 0 height 0
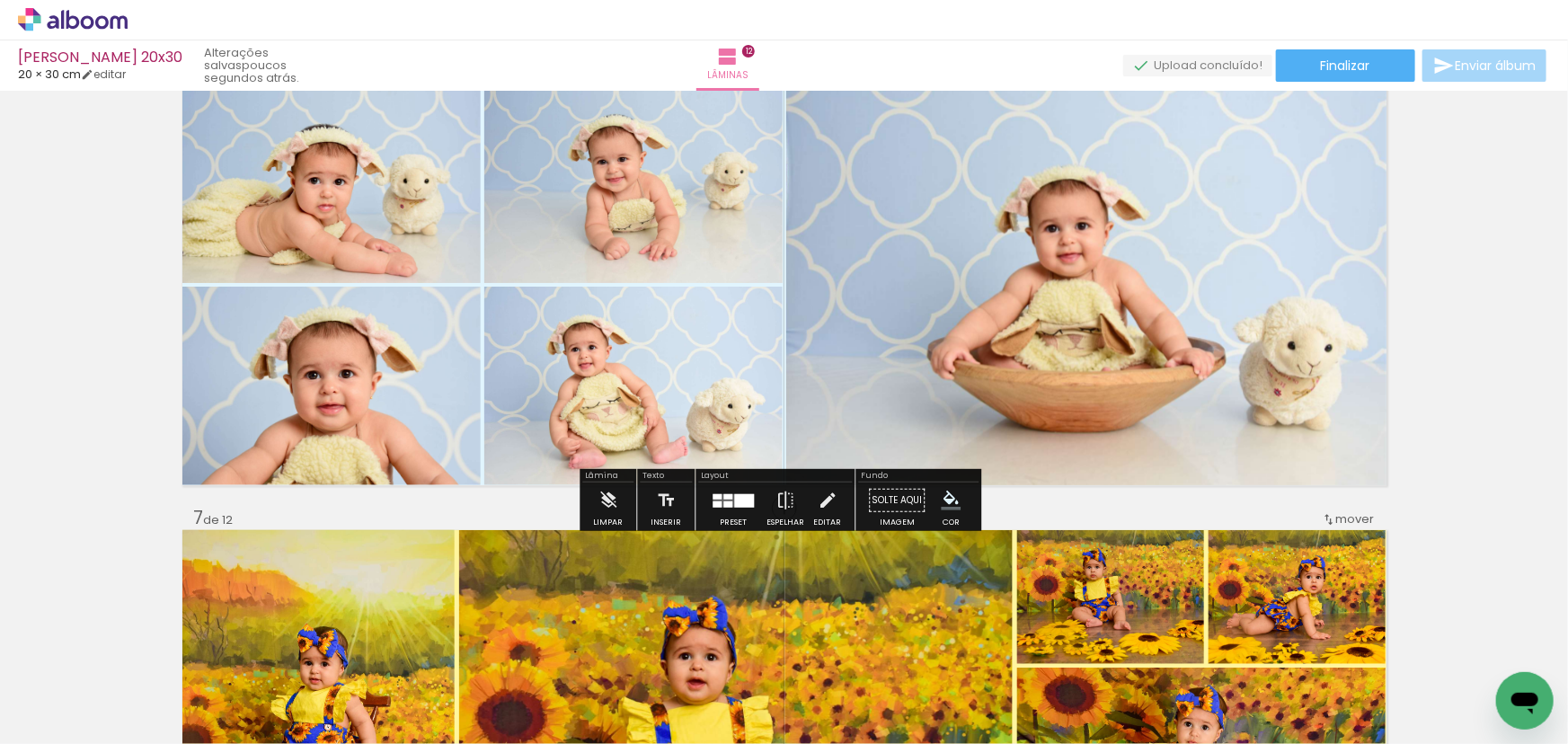
click at [705, 251] on quentale-photo at bounding box center [633, 183] width 298 height 198
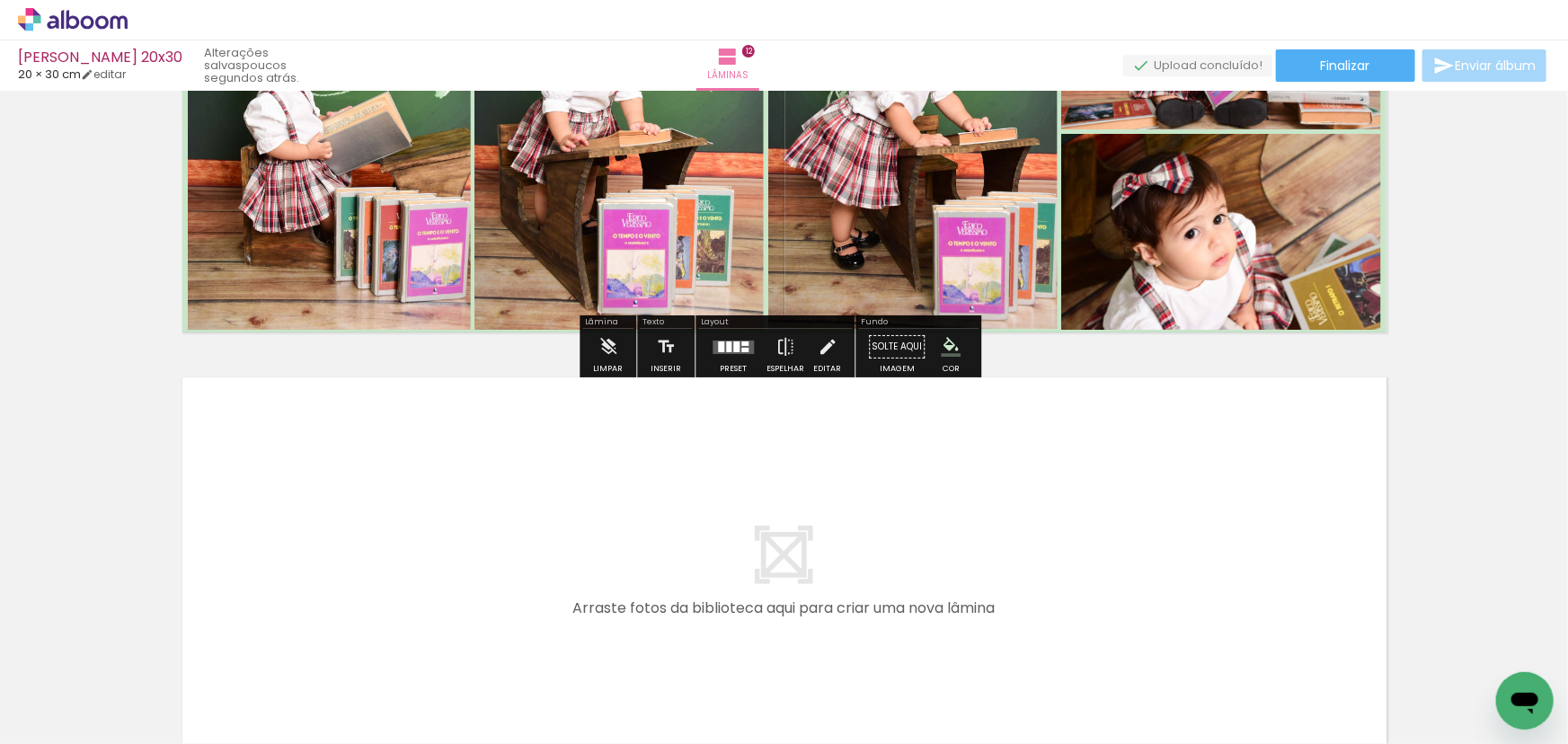
scroll to position [4898, 0]
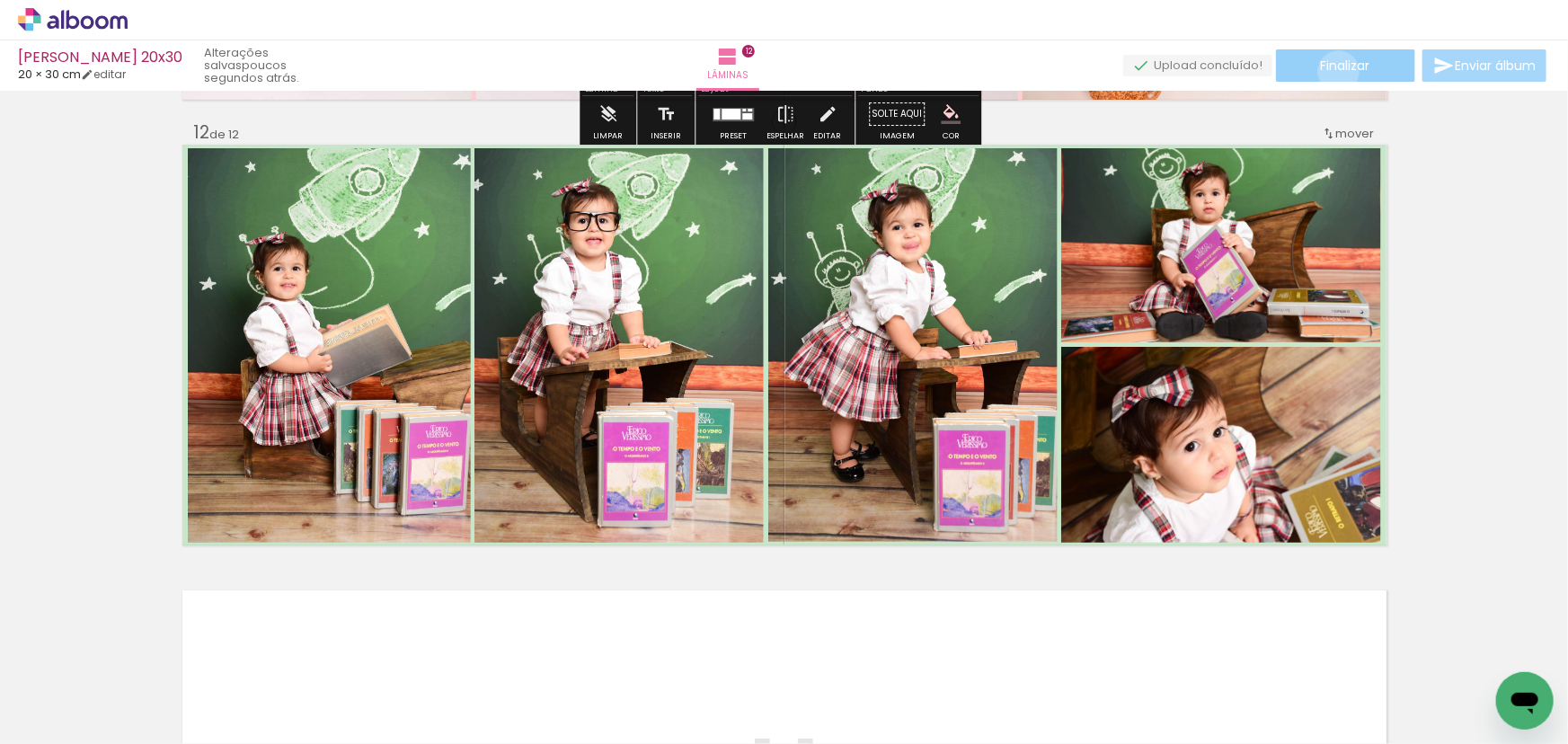
click at [1332, 71] on span "Finalizar" at bounding box center [1345, 66] width 50 height 13
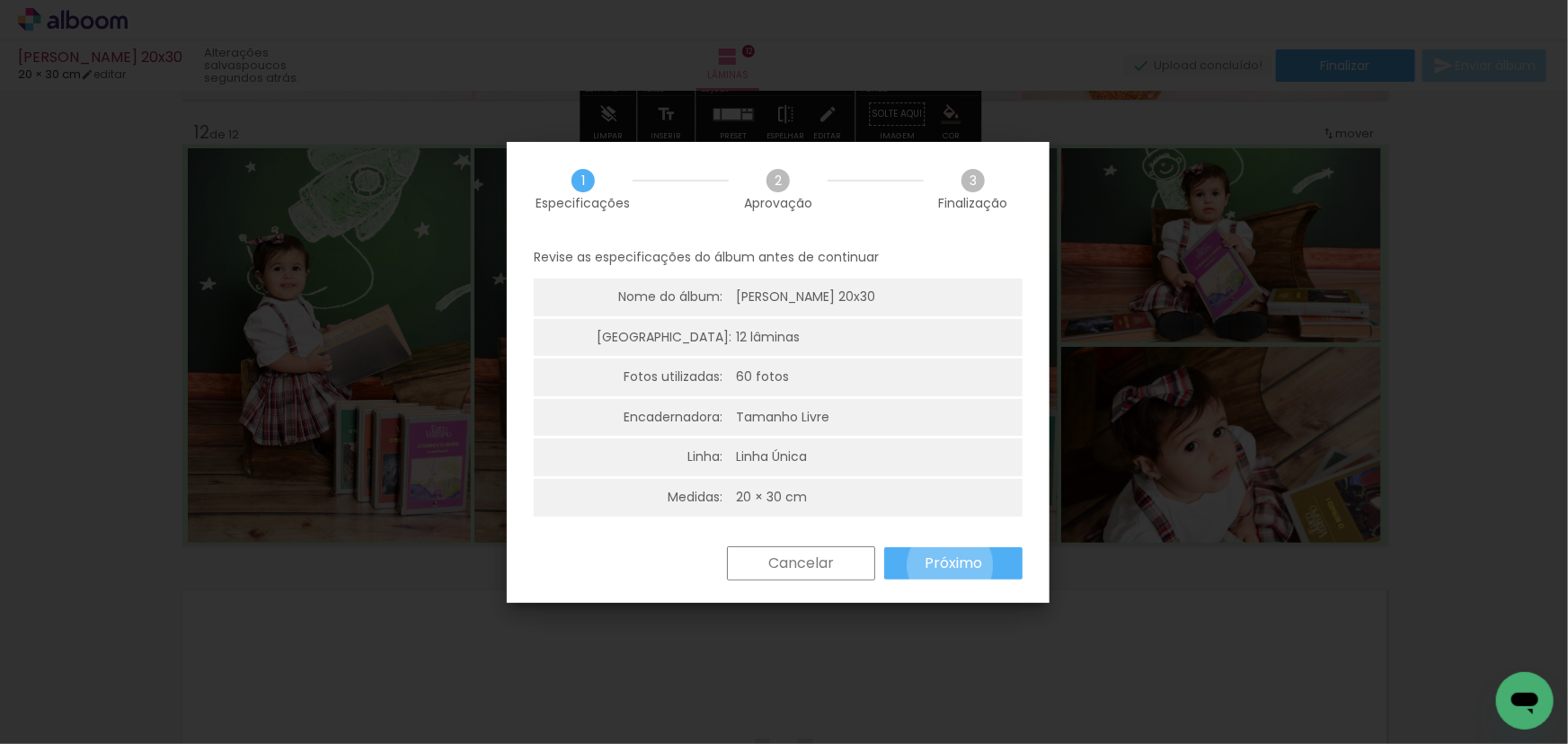
click at [0, 0] on slot "Próximo" at bounding box center [0, 0] width 0 height 0
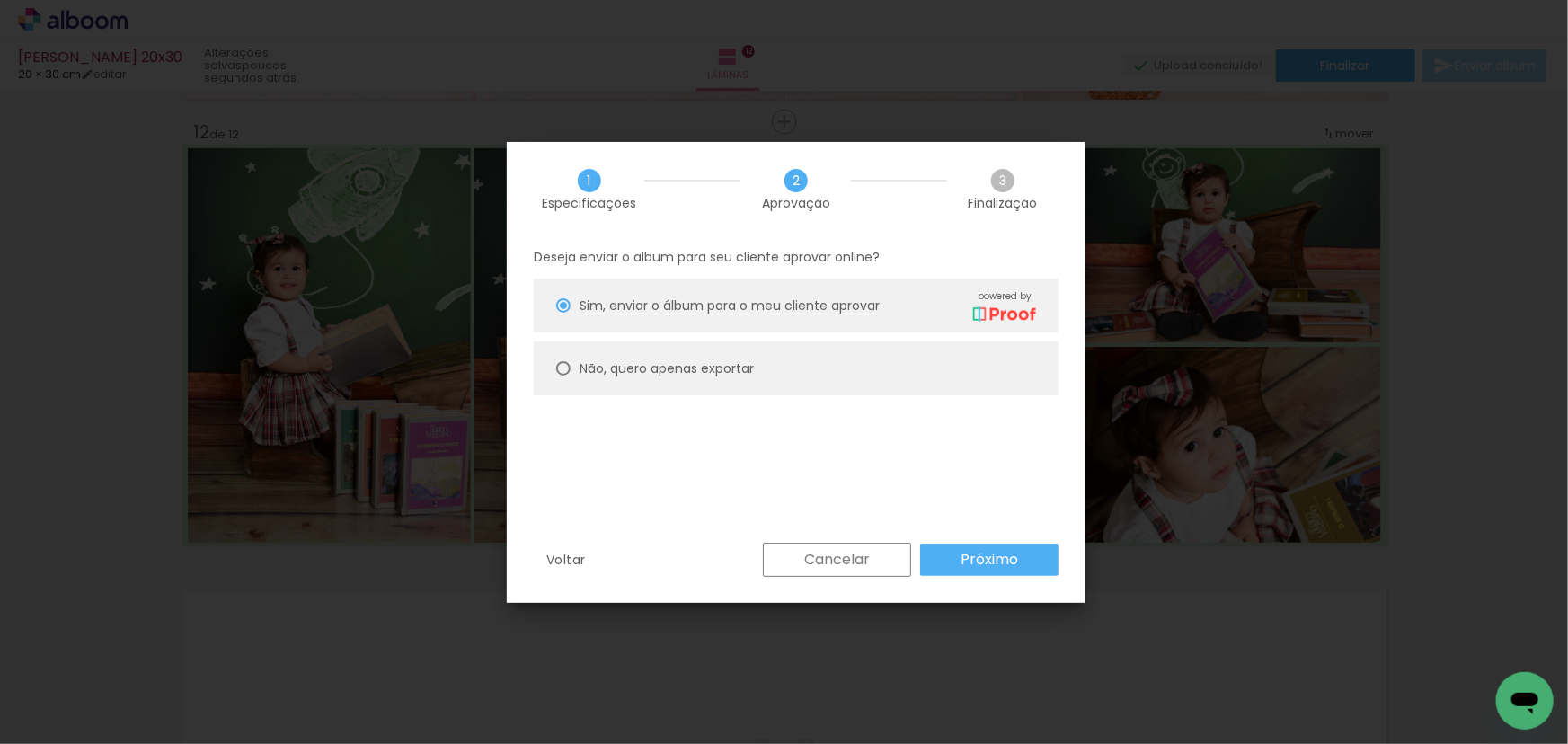
click at [0, 0] on paper-radio-button "Não, quero apenas exportar" at bounding box center [0, 0] width 0 height 0
type paper-radio-button "on"
click at [880, 182] on slot "Próximo" at bounding box center [848, 166] width 65 height 28
type input "Alta, 300 DPI"
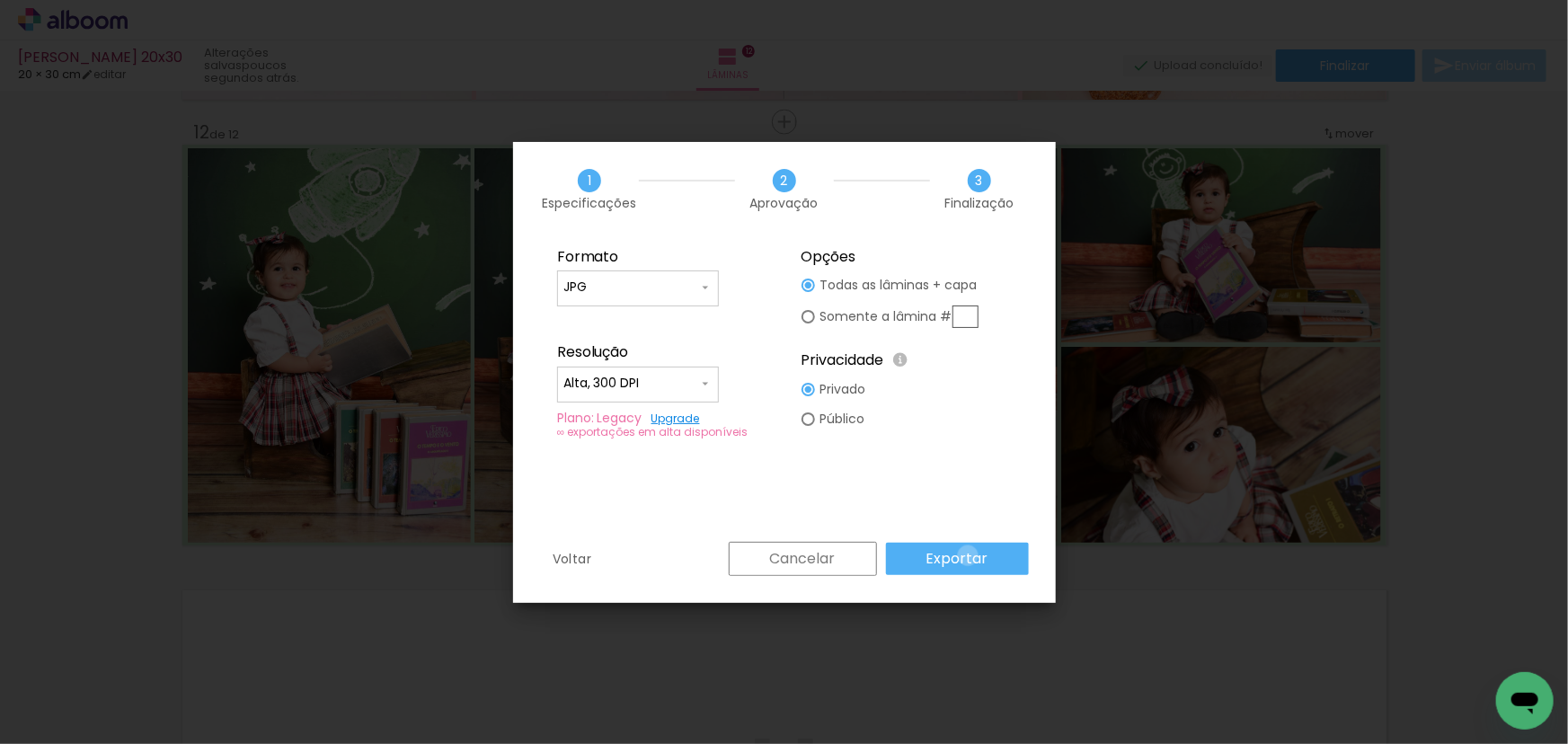
click at [0, 0] on slot "Exportar" at bounding box center [0, 0] width 0 height 0
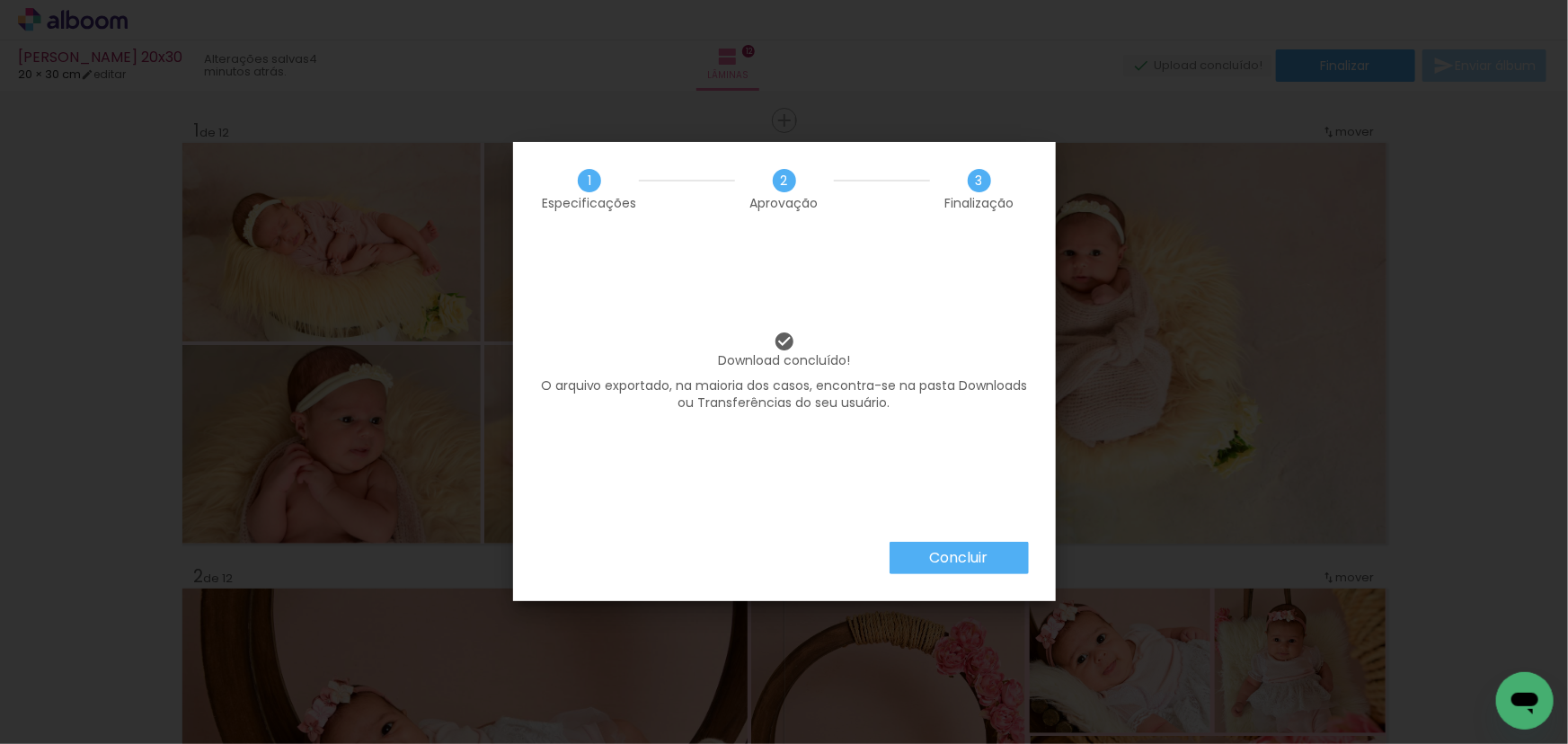
scroll to position [4898, 0]
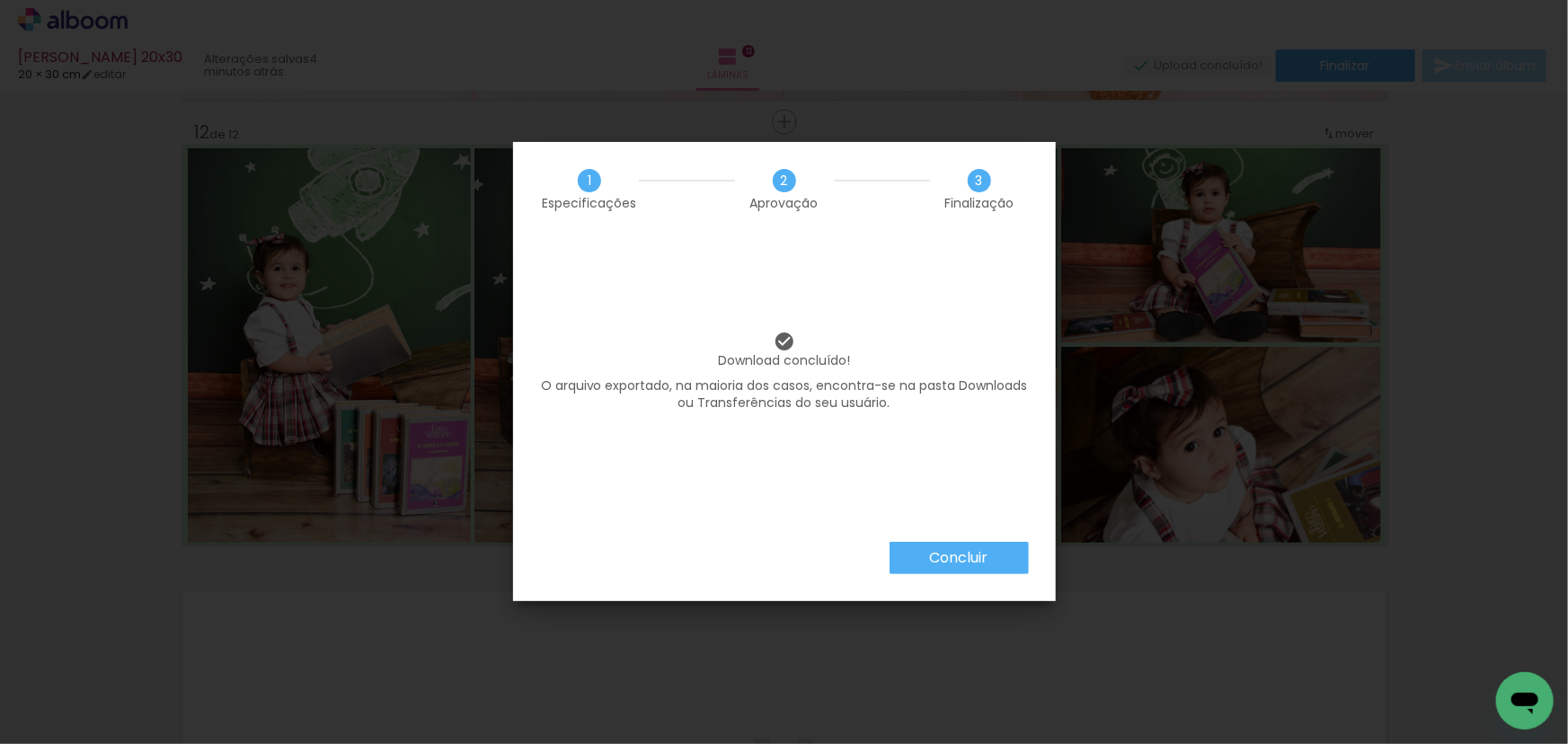
click at [0, 0] on slot "Concluir" at bounding box center [0, 0] width 0 height 0
